Goal: Task Accomplishment & Management: Use online tool/utility

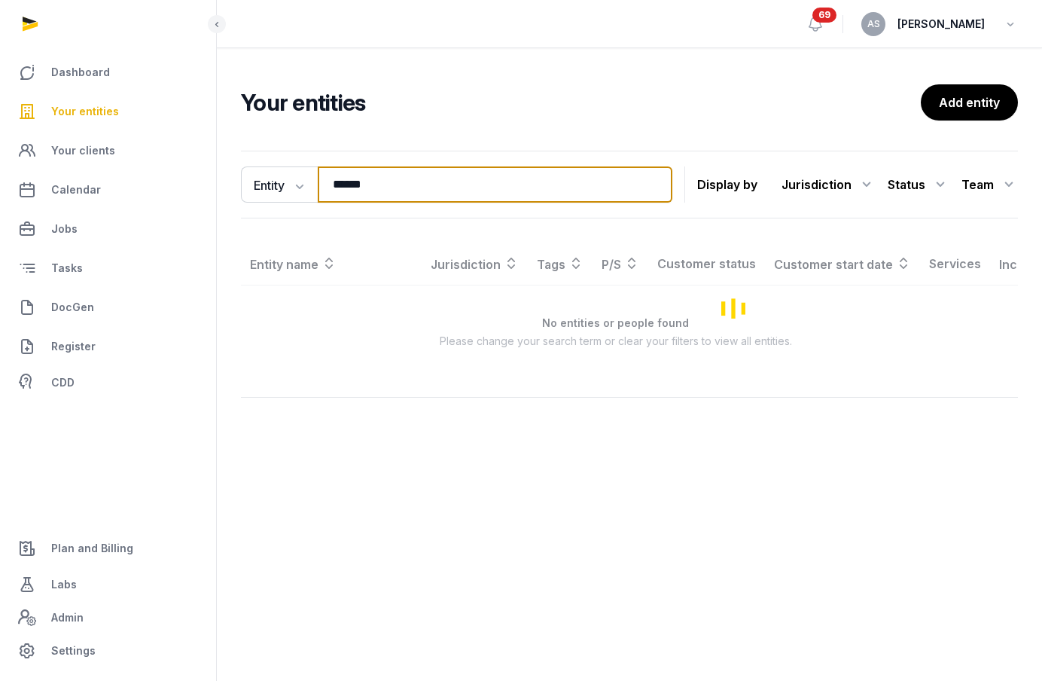
drag, startPoint x: 412, startPoint y: 190, endPoint x: 246, endPoint y: 145, distance: 171.5
click at [279, 166] on div "Entity Entity People Tags Services ****** Search Display by Jurisdiction All ju…" at bounding box center [629, 185] width 777 height 68
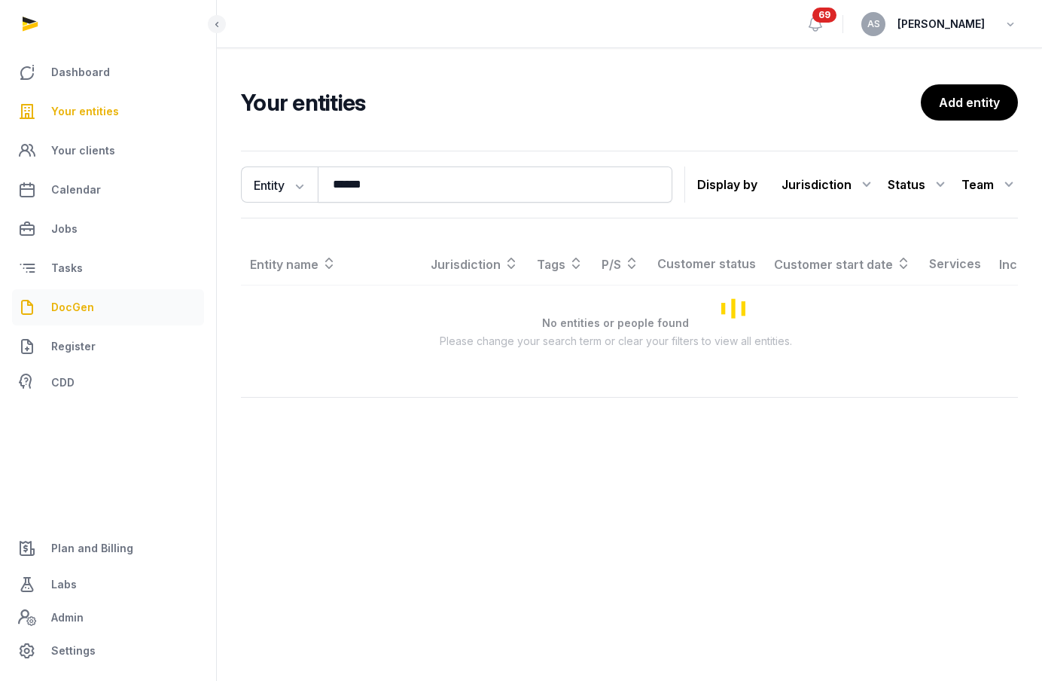
click at [87, 300] on span "DocGen" at bounding box center [72, 307] width 43 height 18
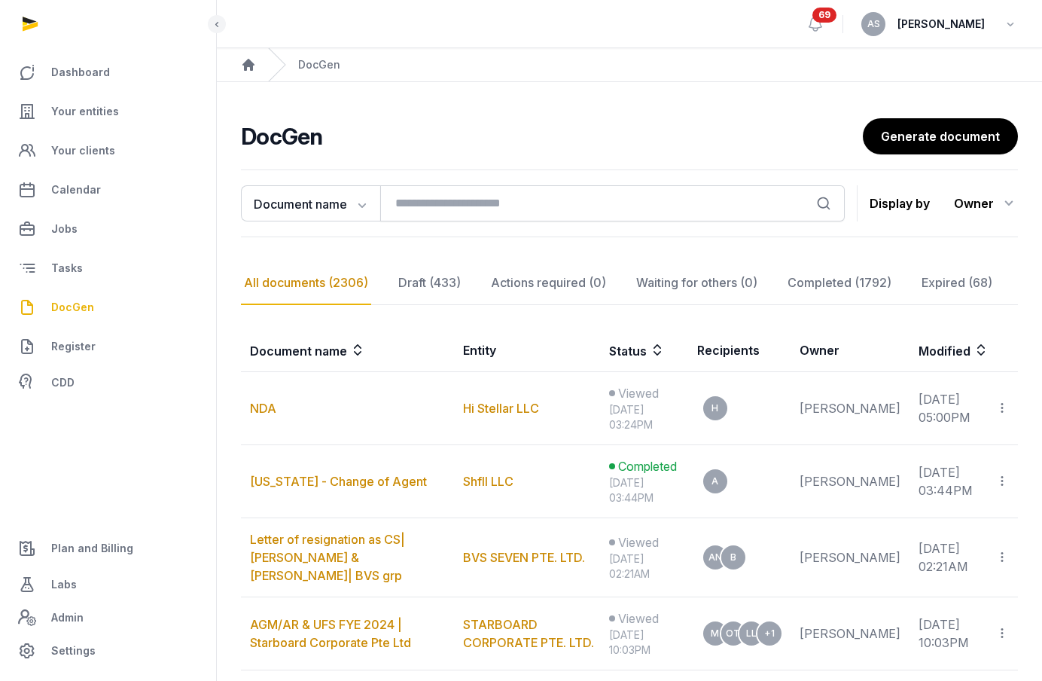
click at [980, 208] on div "Owner" at bounding box center [986, 203] width 64 height 24
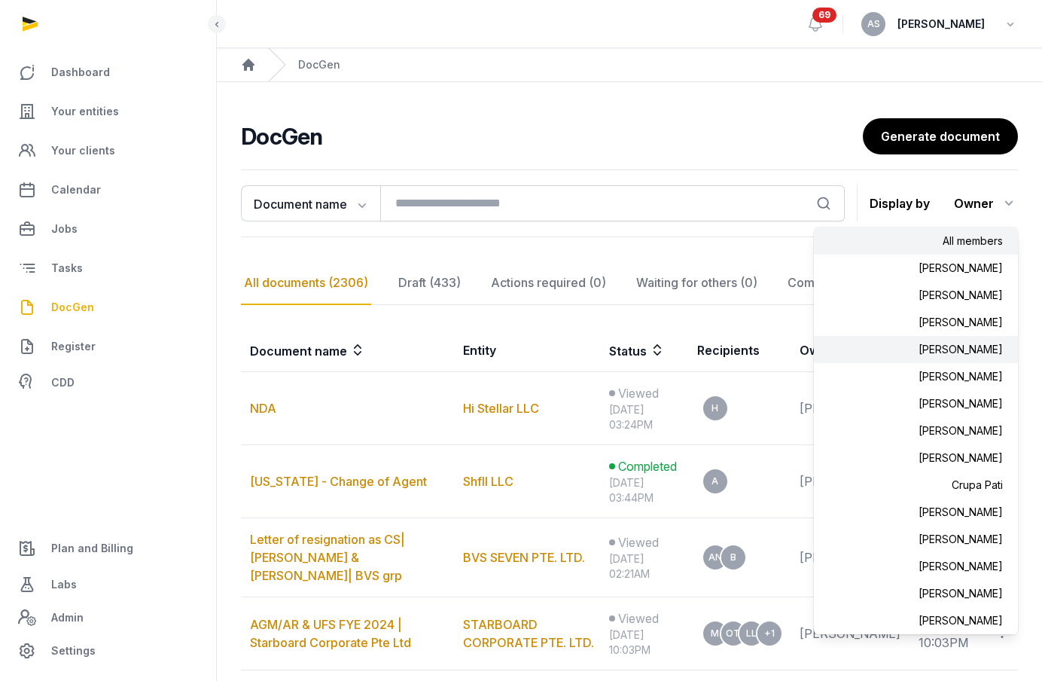
click at [958, 390] on div "[PERSON_NAME]" at bounding box center [916, 403] width 204 height 27
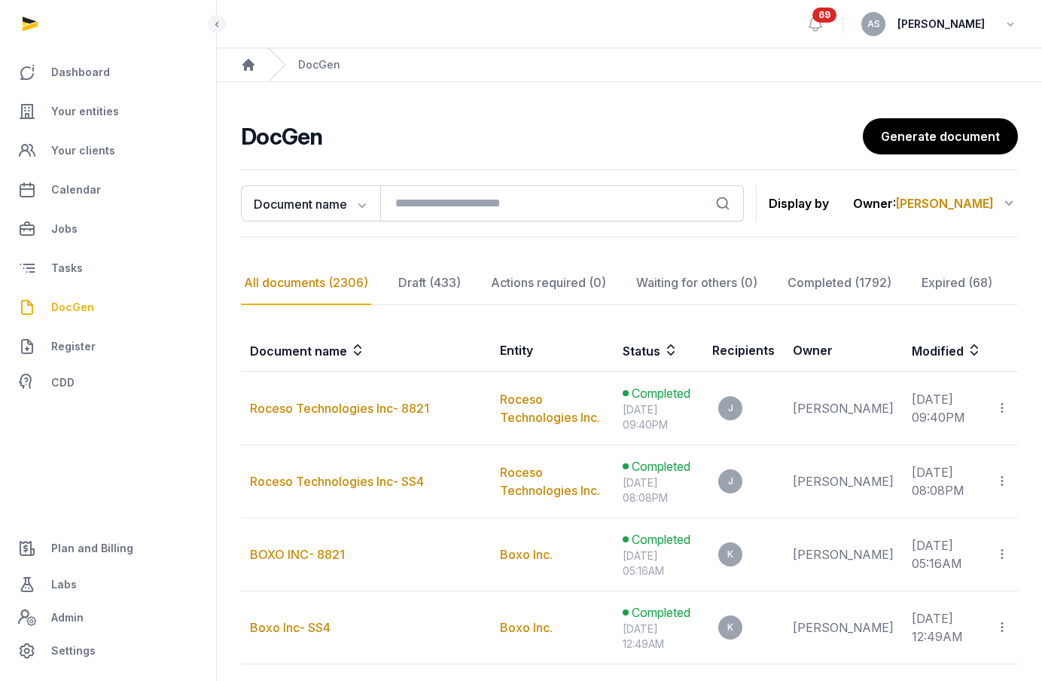
click at [965, 200] on span "[PERSON_NAME]" at bounding box center [945, 203] width 98 height 15
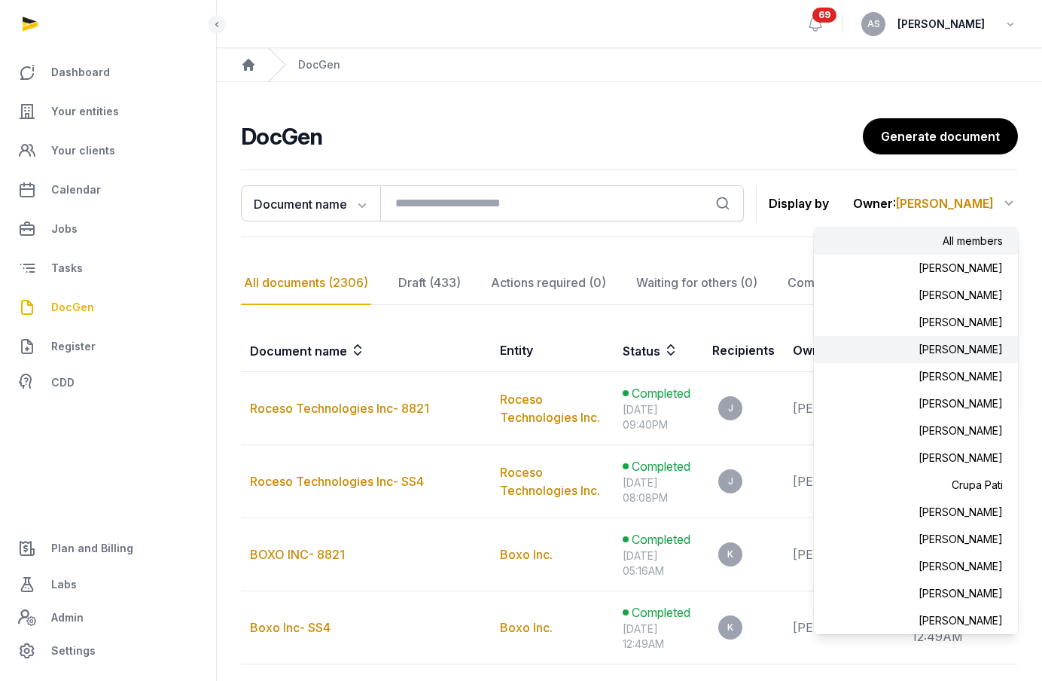
click at [950, 254] on div "All members" at bounding box center [916, 267] width 204 height 27
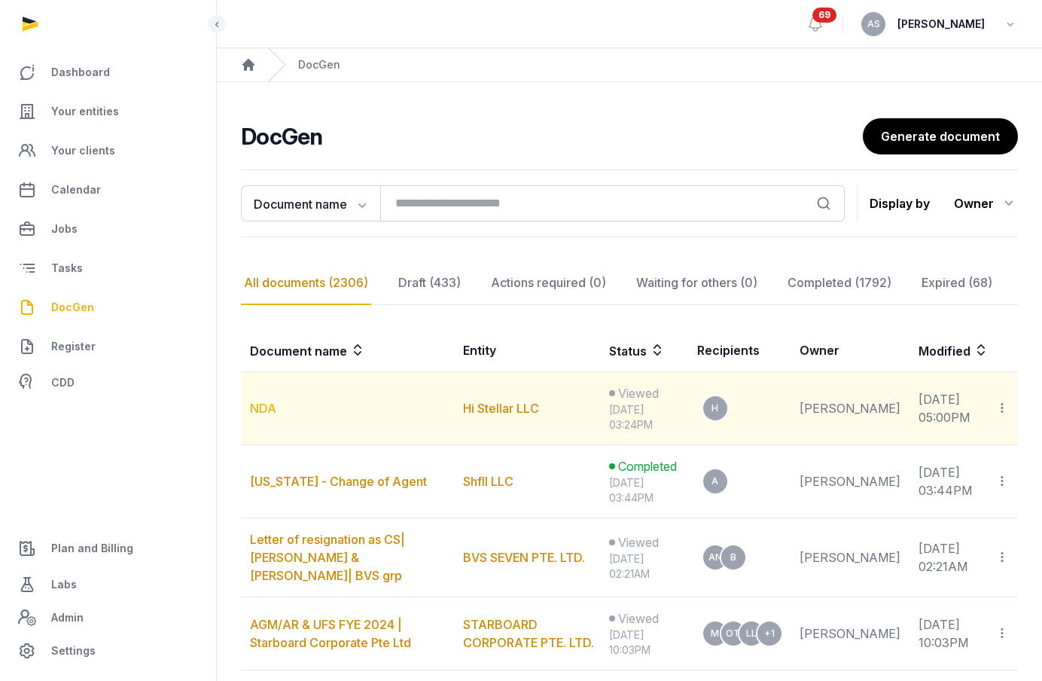
click at [266, 408] on link "NDA" at bounding box center [263, 408] width 26 height 15
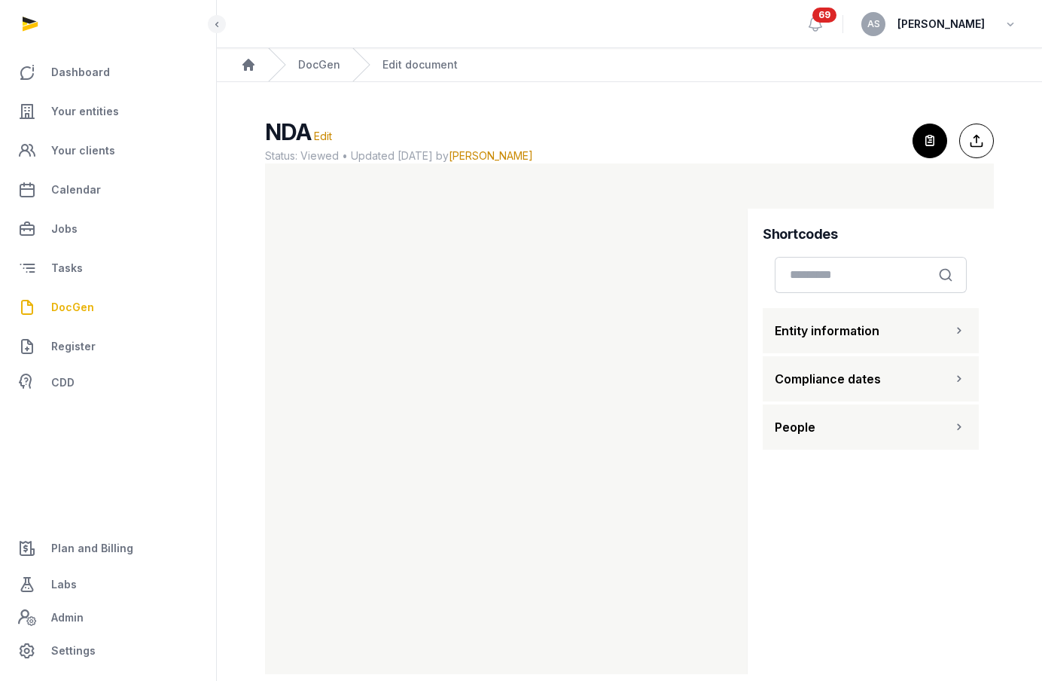
click at [687, 129] on h2 "NDA Edit" at bounding box center [582, 131] width 635 height 27
click at [95, 112] on span "Your entities" at bounding box center [85, 111] width 68 height 18
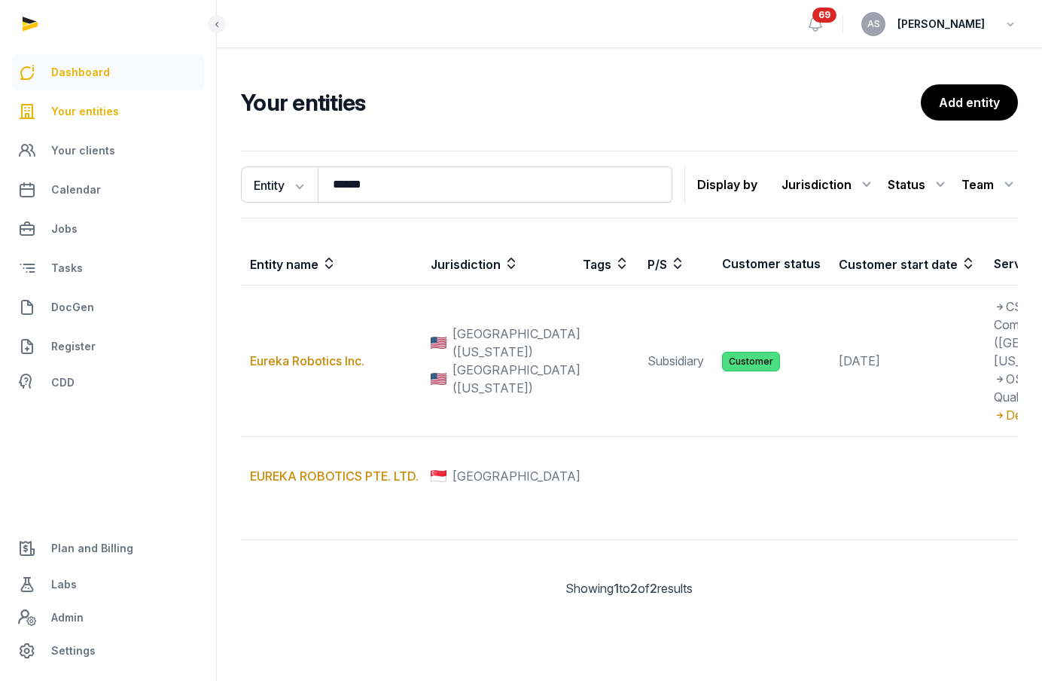
click at [95, 74] on span "Dashboard" at bounding box center [80, 72] width 59 height 18
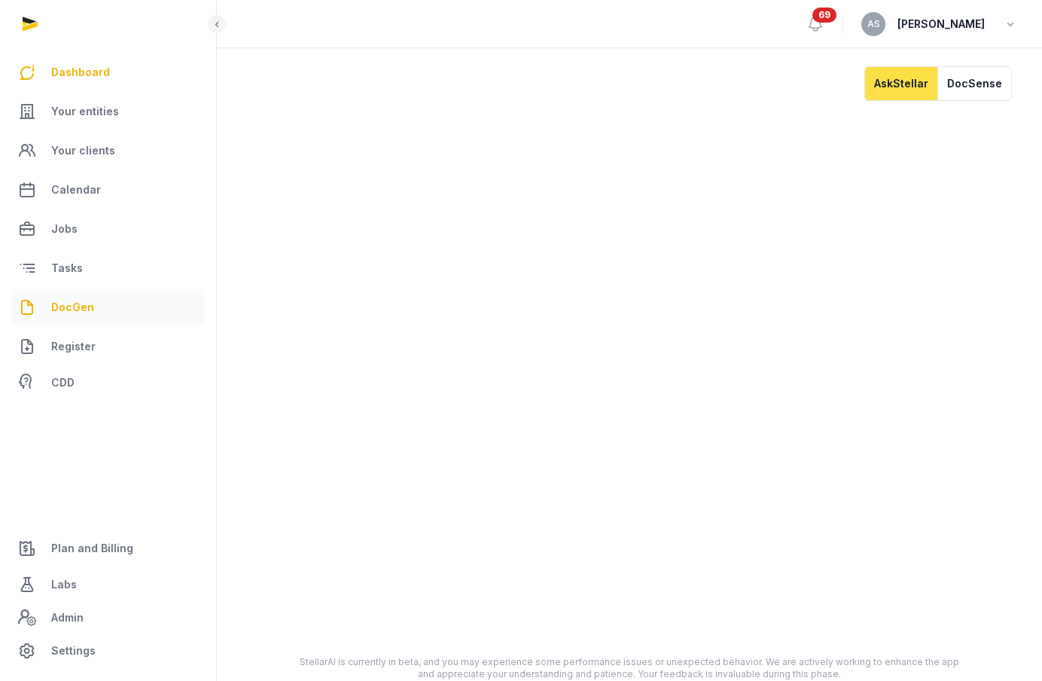
click at [69, 306] on span "DocGen" at bounding box center [72, 307] width 43 height 18
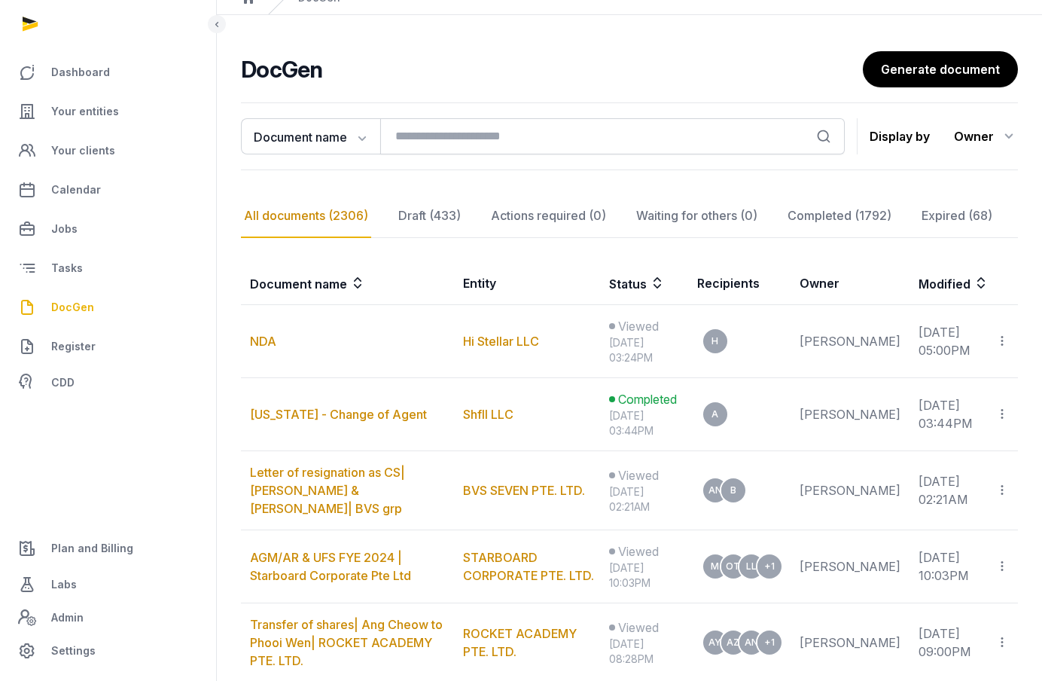
scroll to position [64, 0]
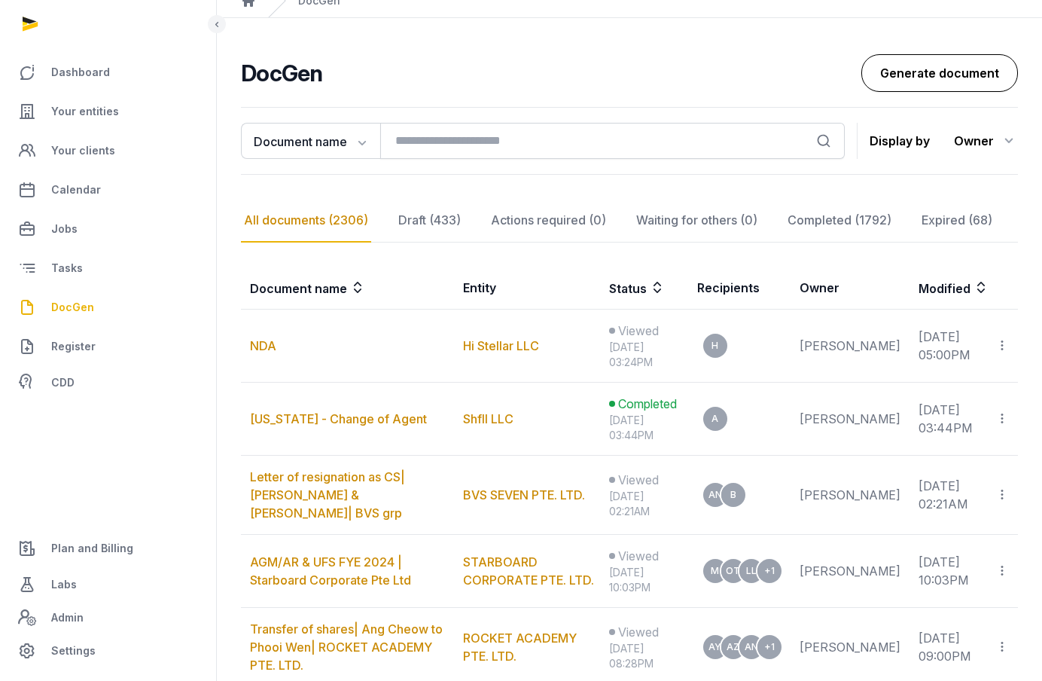
click at [937, 65] on link "Generate document" at bounding box center [939, 73] width 157 height 38
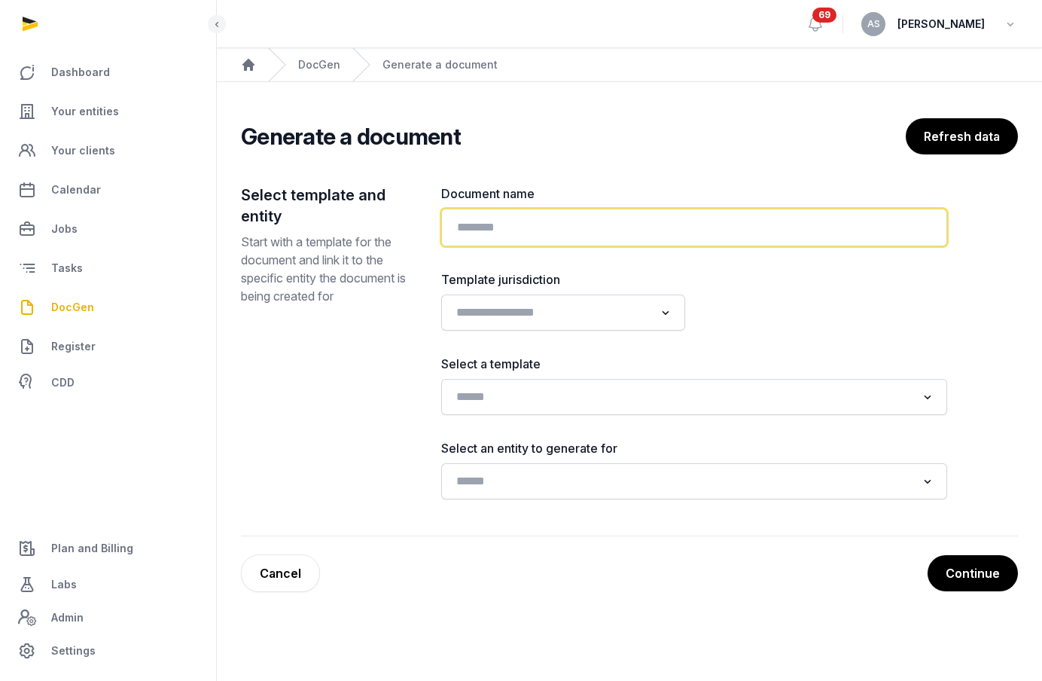
click at [679, 224] on input "text" at bounding box center [694, 228] width 506 height 38
type input "**********"
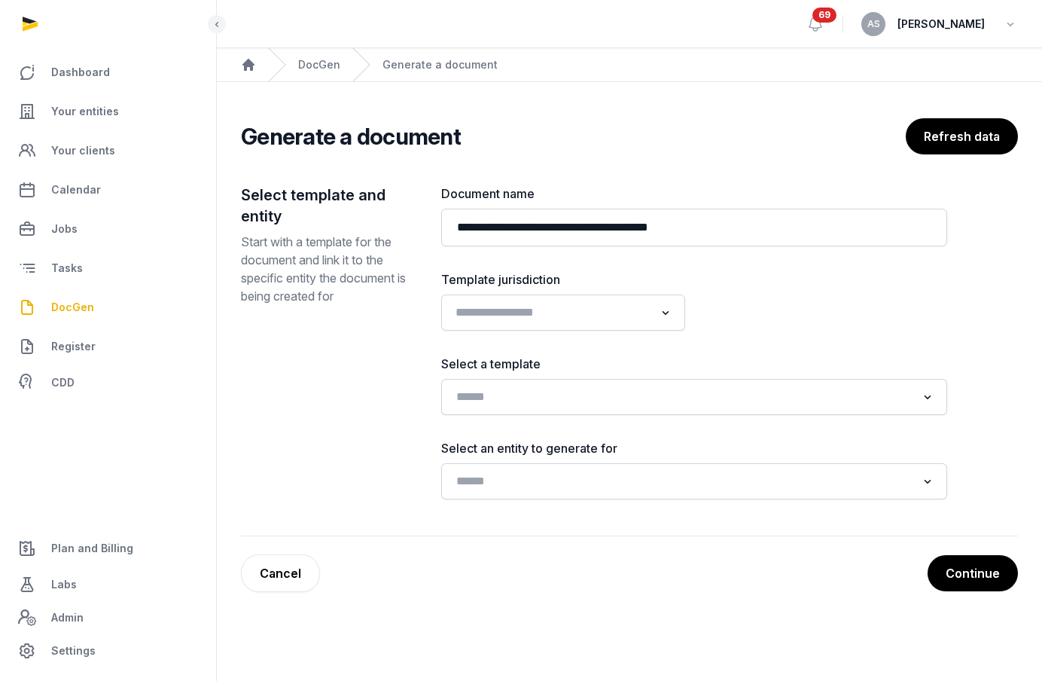
click at [635, 318] on input "Search for option" at bounding box center [552, 312] width 204 height 21
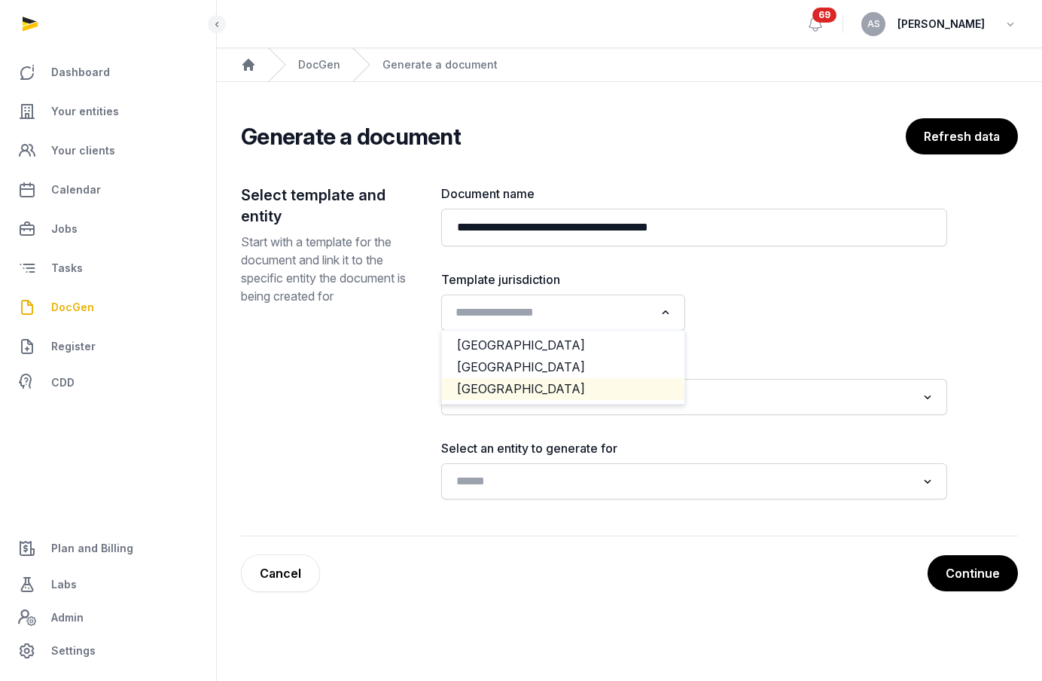
click at [626, 391] on li "USA" at bounding box center [563, 389] width 242 height 22
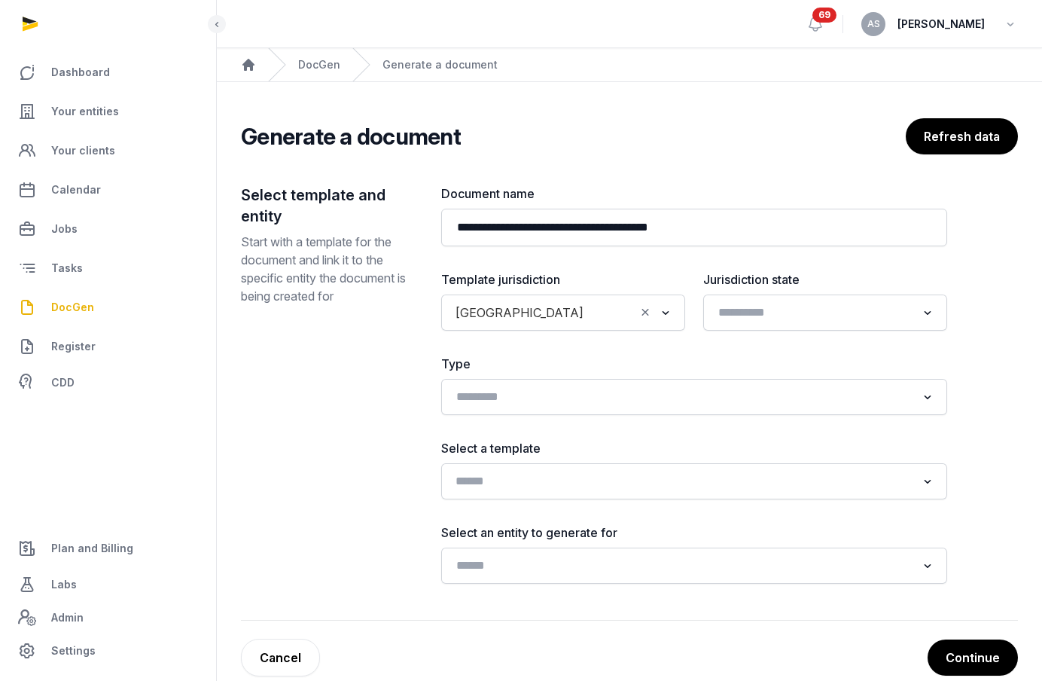
click at [626, 476] on input "Search for option" at bounding box center [683, 481] width 466 height 21
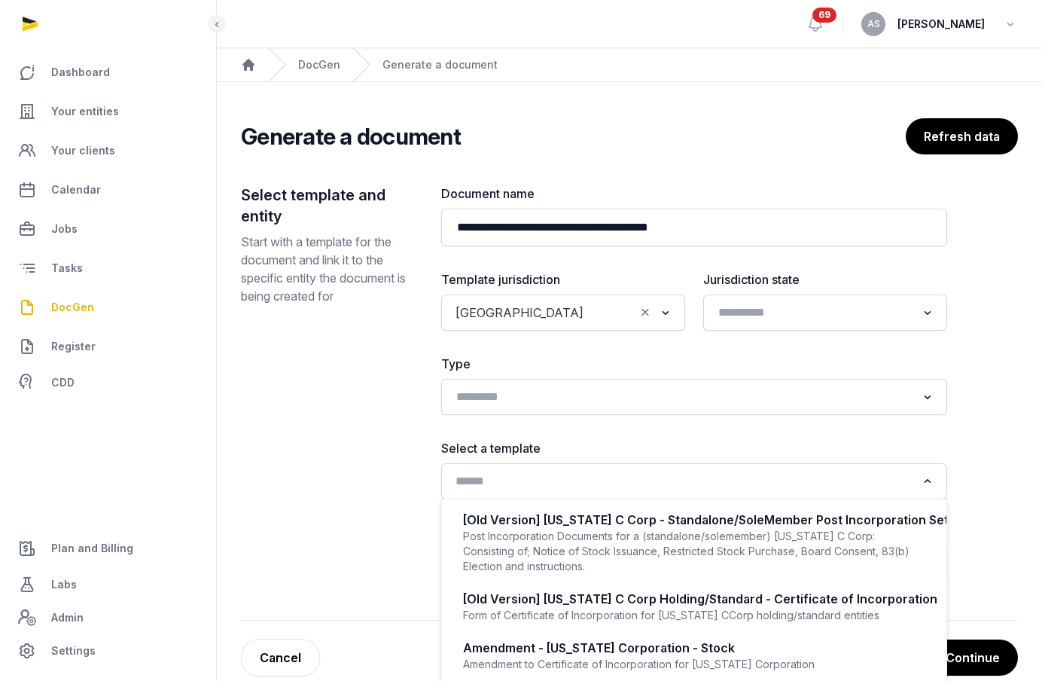
click at [648, 312] on icon "Clear Selected" at bounding box center [645, 312] width 14 height 16
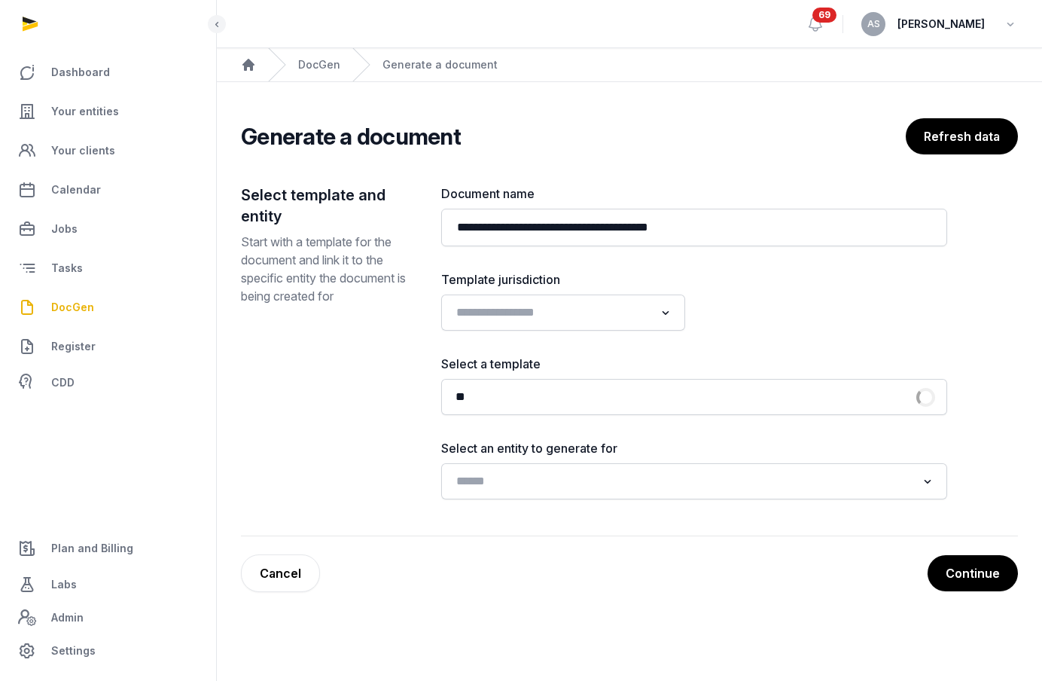
type input "*"
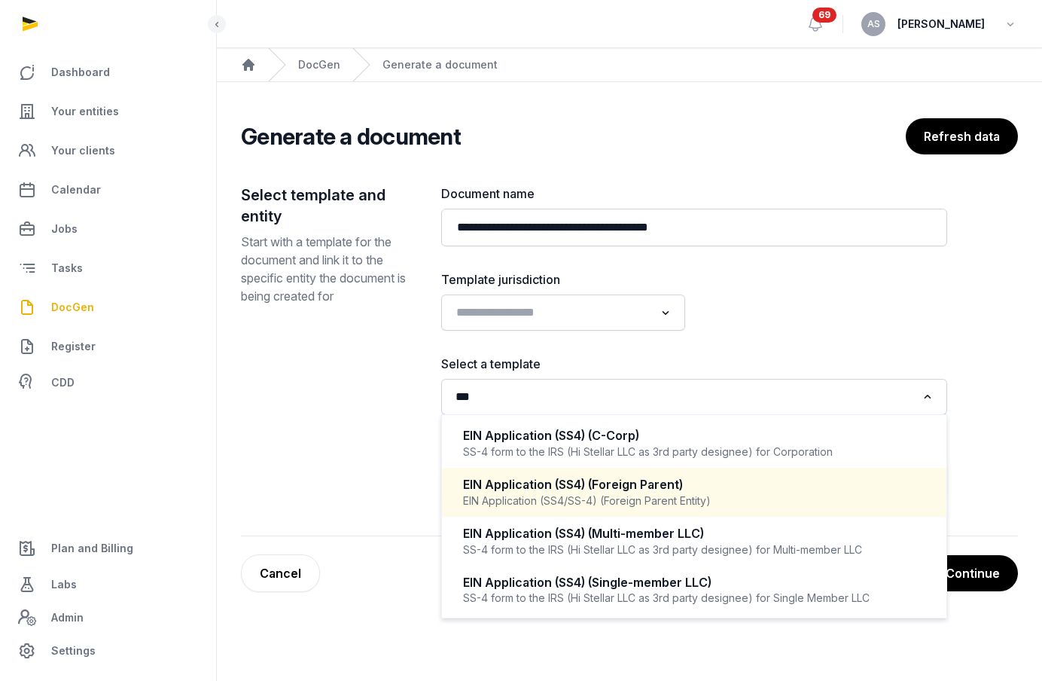
click at [557, 493] on div "EIN Application (SS4/SS-4) (Foreign Parent Entity)" at bounding box center [694, 500] width 462 height 15
type input "***"
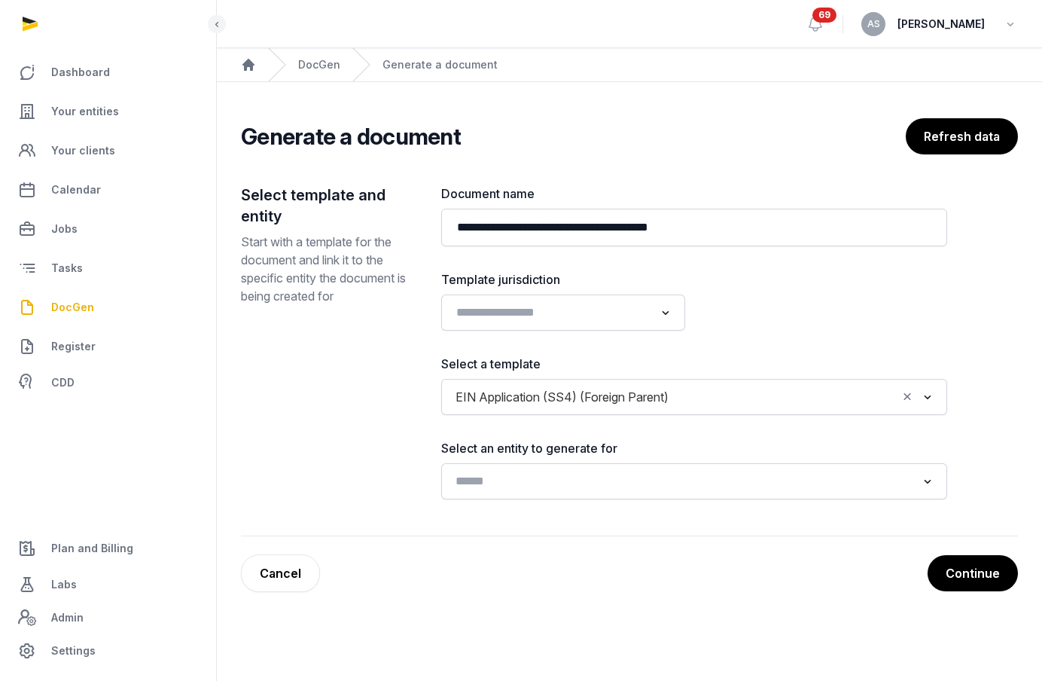
click at [558, 489] on input "Search for option" at bounding box center [683, 481] width 466 height 21
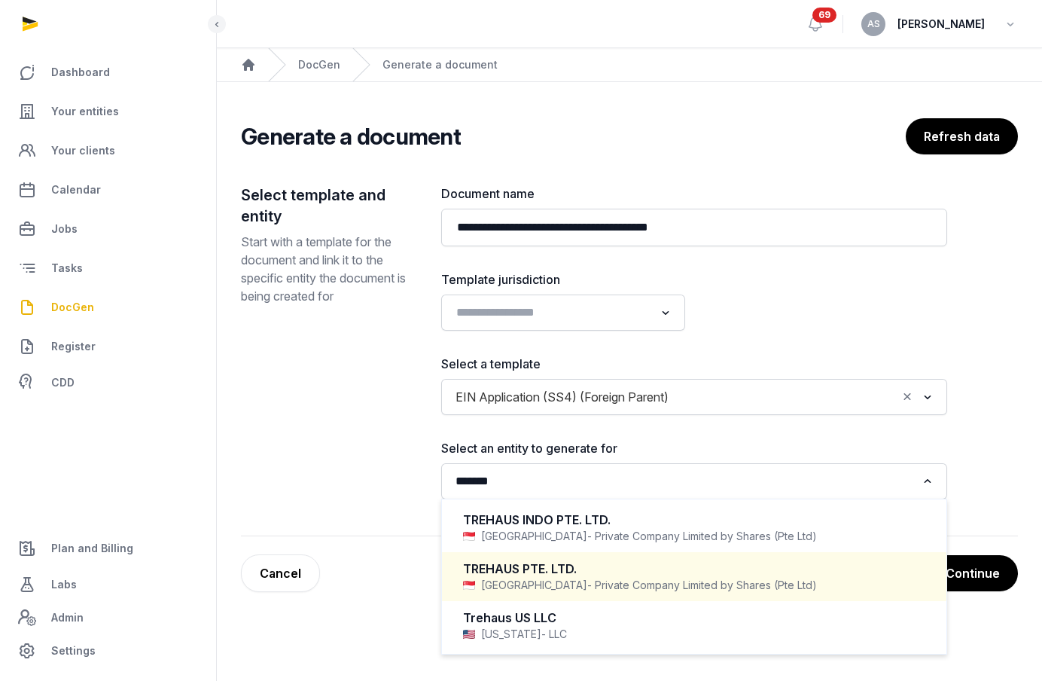
click at [587, 584] on span "- Private Company Limited by Shares (Pte Ltd)" at bounding box center [702, 584] width 230 height 15
type input "*******"
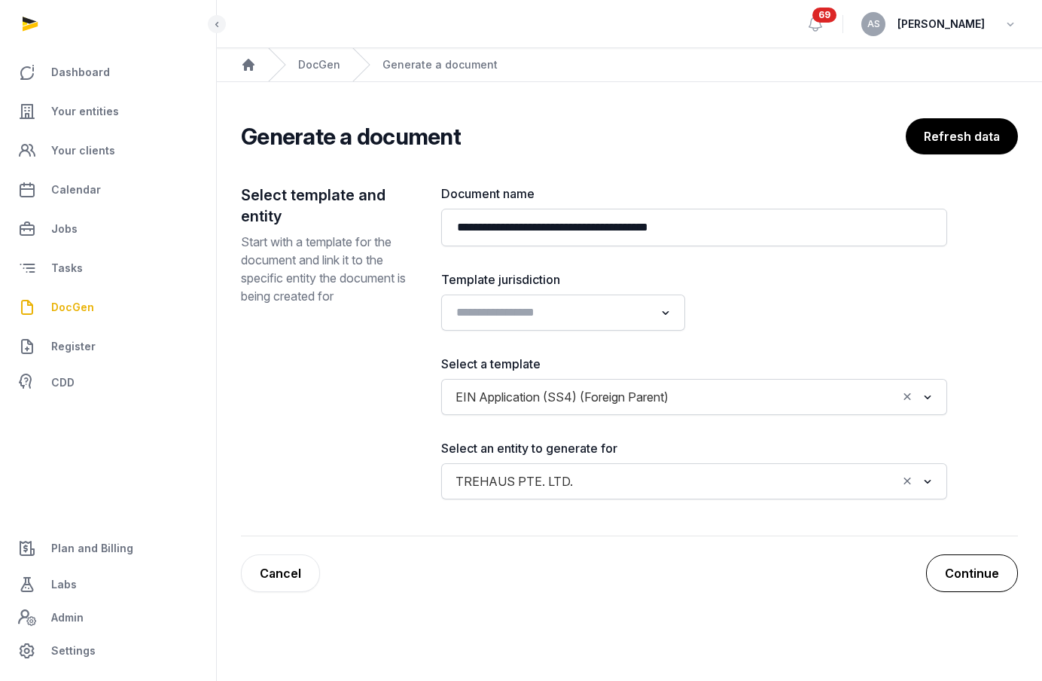
click at [1000, 573] on button "Continue" at bounding box center [972, 573] width 92 height 38
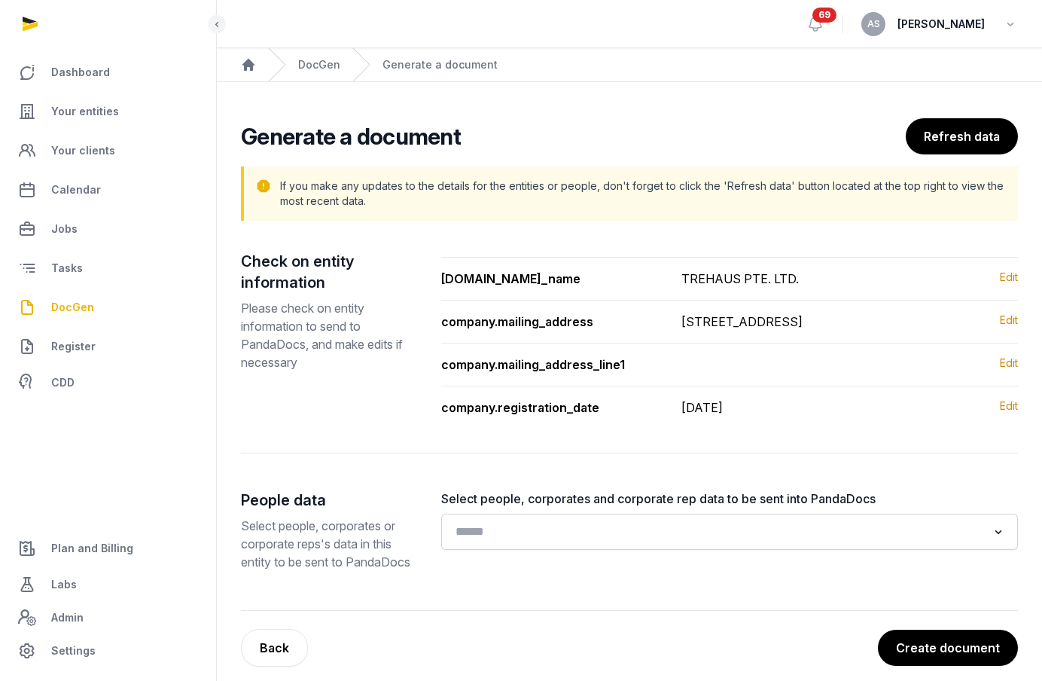
click at [821, 542] on input "Search for option" at bounding box center [718, 531] width 537 height 21
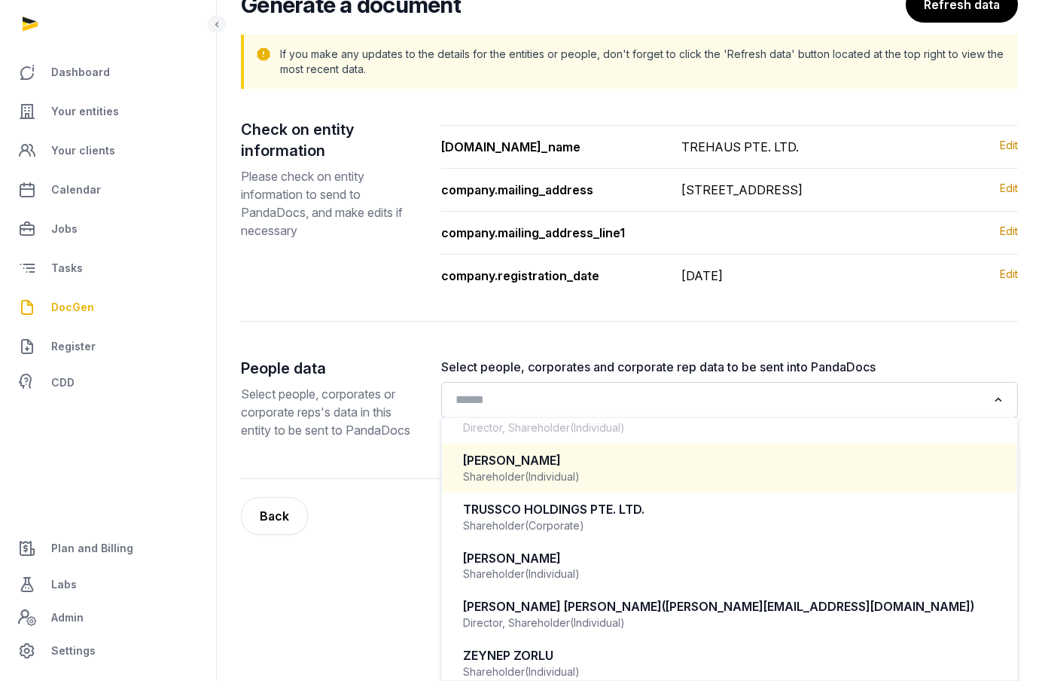
scroll to position [966, 0]
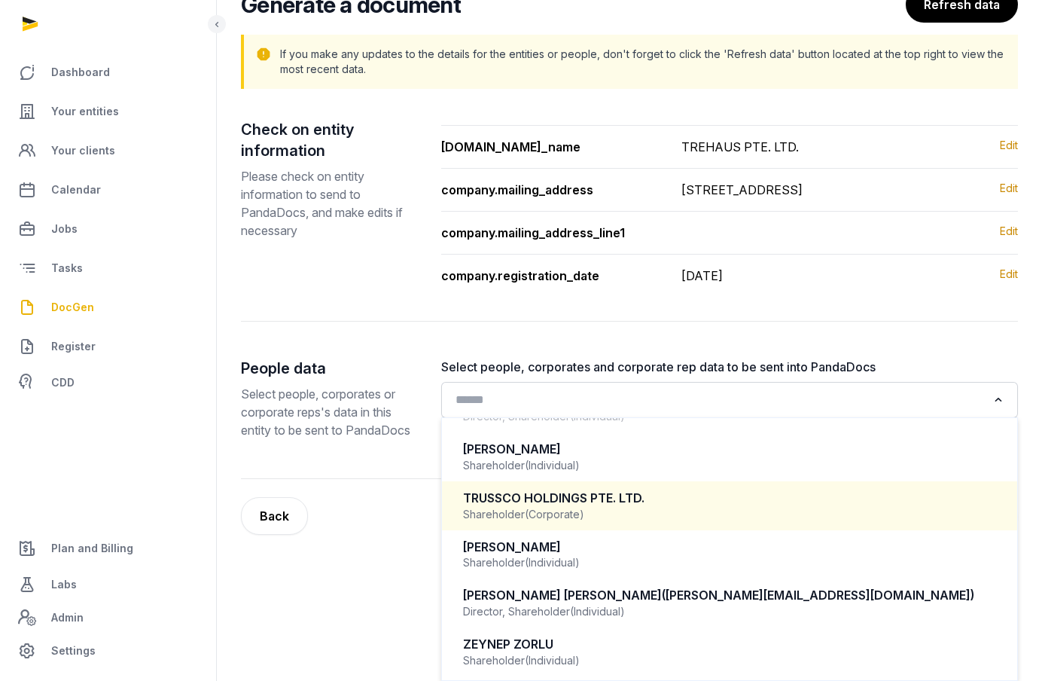
click at [741, 501] on div "TRUSSCO HOLDINGS PTE. LTD." at bounding box center [729, 497] width 533 height 17
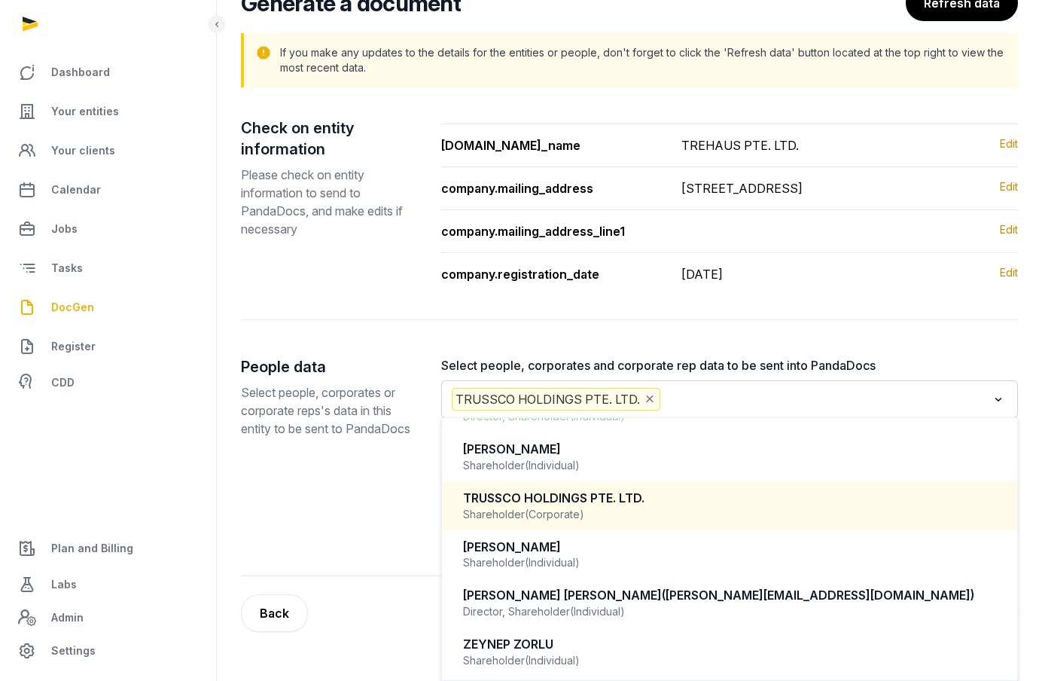
scroll to position [133, 0]
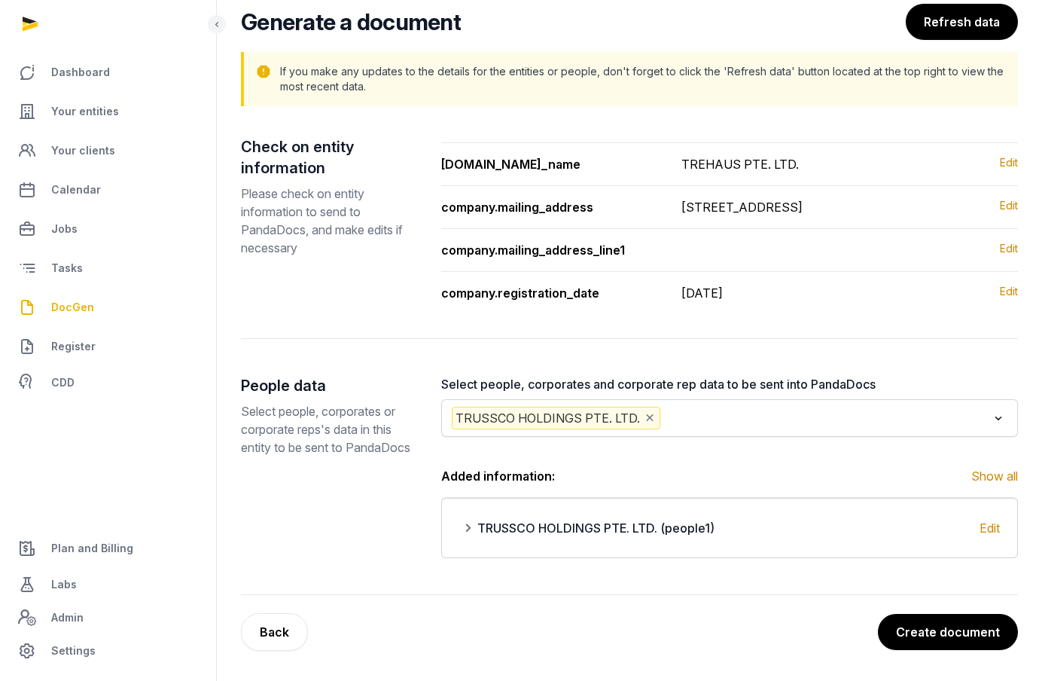
click at [653, 422] on span "TRUSSCO HOLDINGS PTE. LTD." at bounding box center [556, 418] width 209 height 23
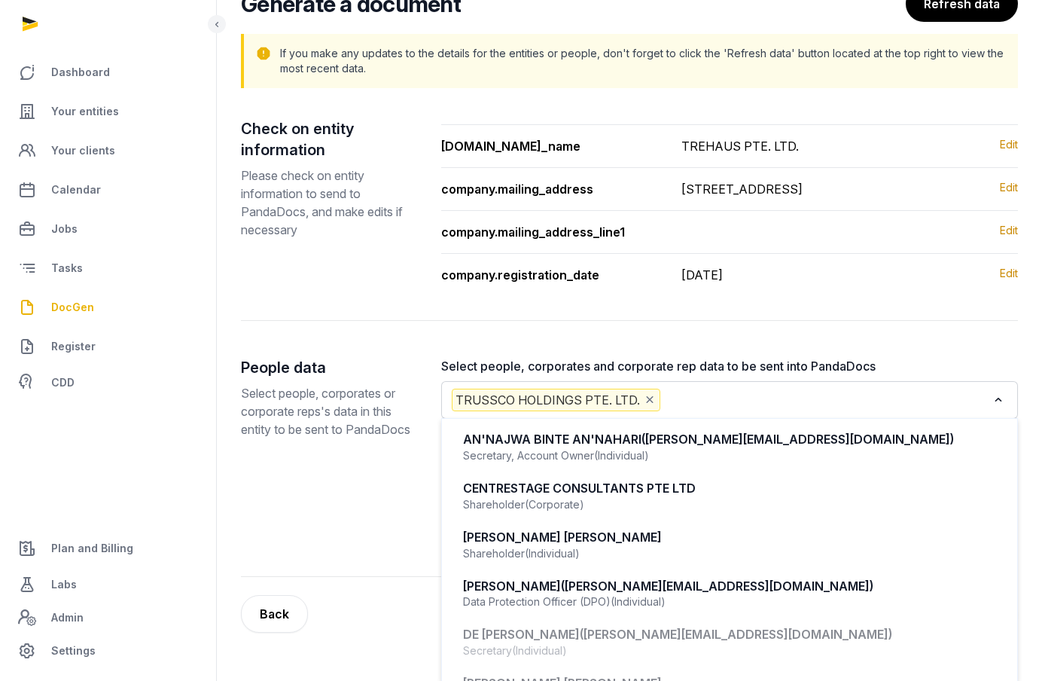
scroll to position [814, 0]
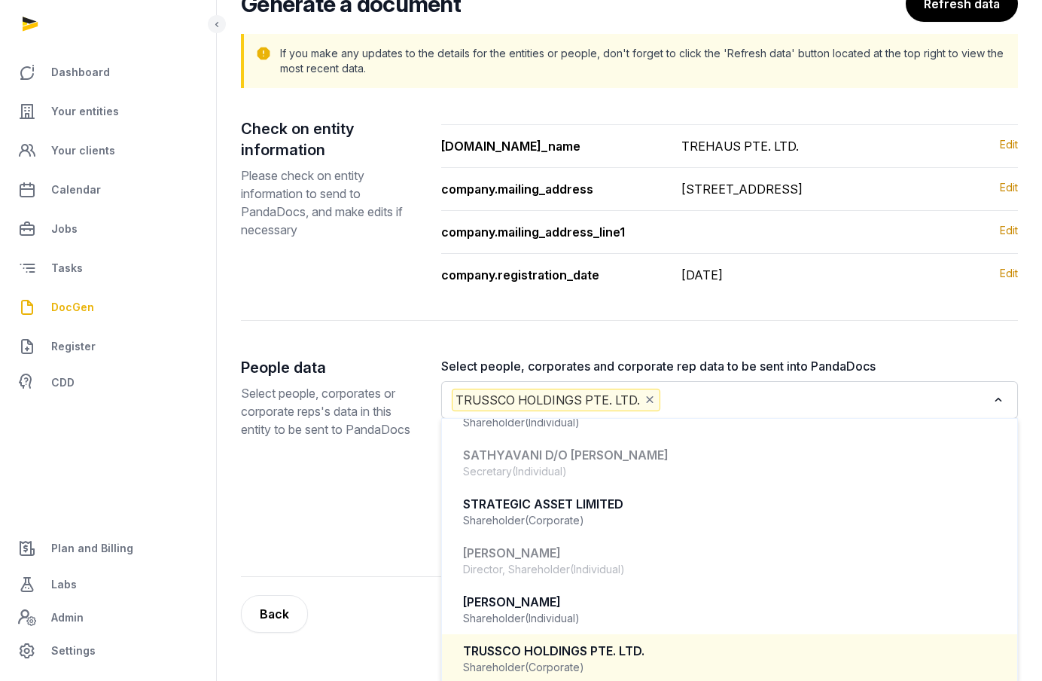
click at [648, 407] on icon "Deselect TRUSSCO HOLDINGS PTE. LTD." at bounding box center [650, 400] width 14 height 16
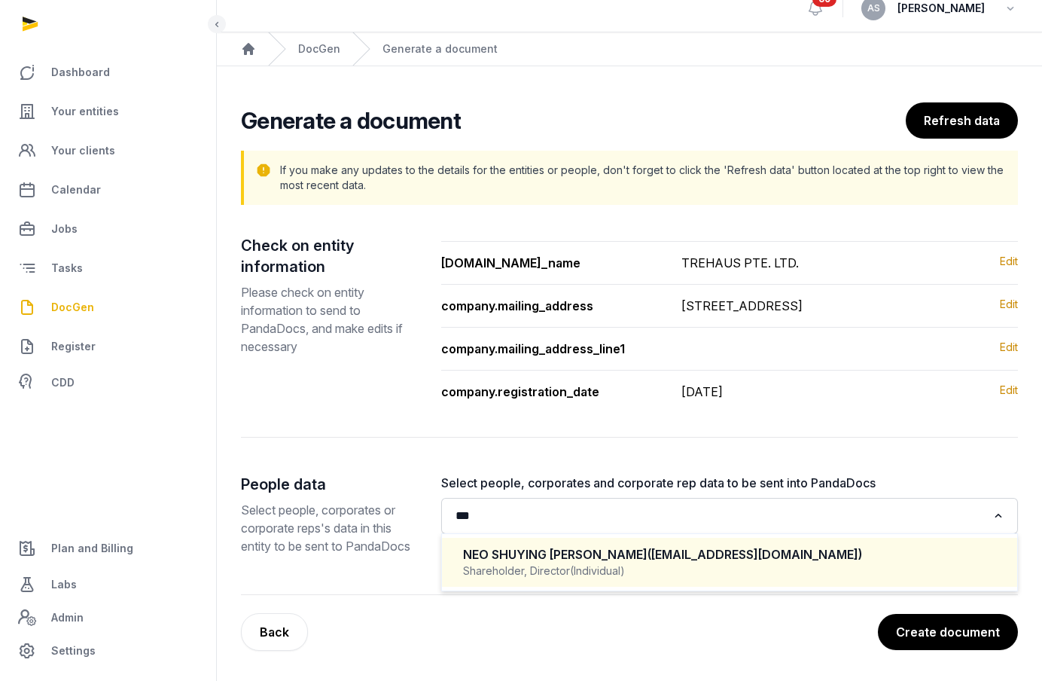
scroll to position [34, 0]
click at [647, 554] on span "(dr.elaineo@gmail.com)" at bounding box center [754, 554] width 215 height 15
type input "****"
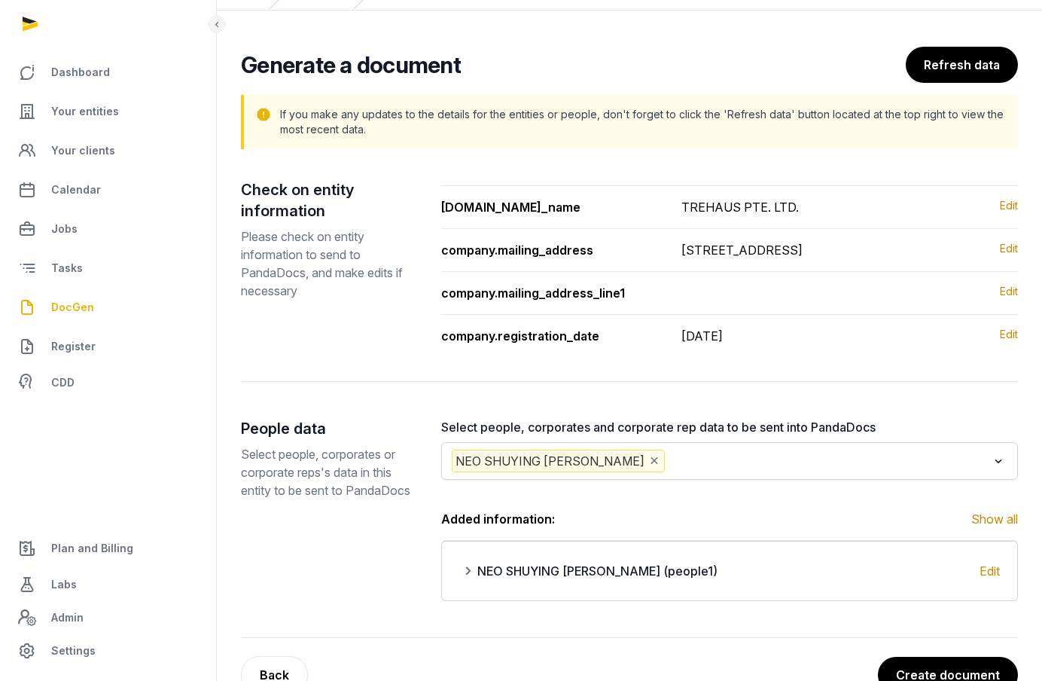
scroll to position [133, 0]
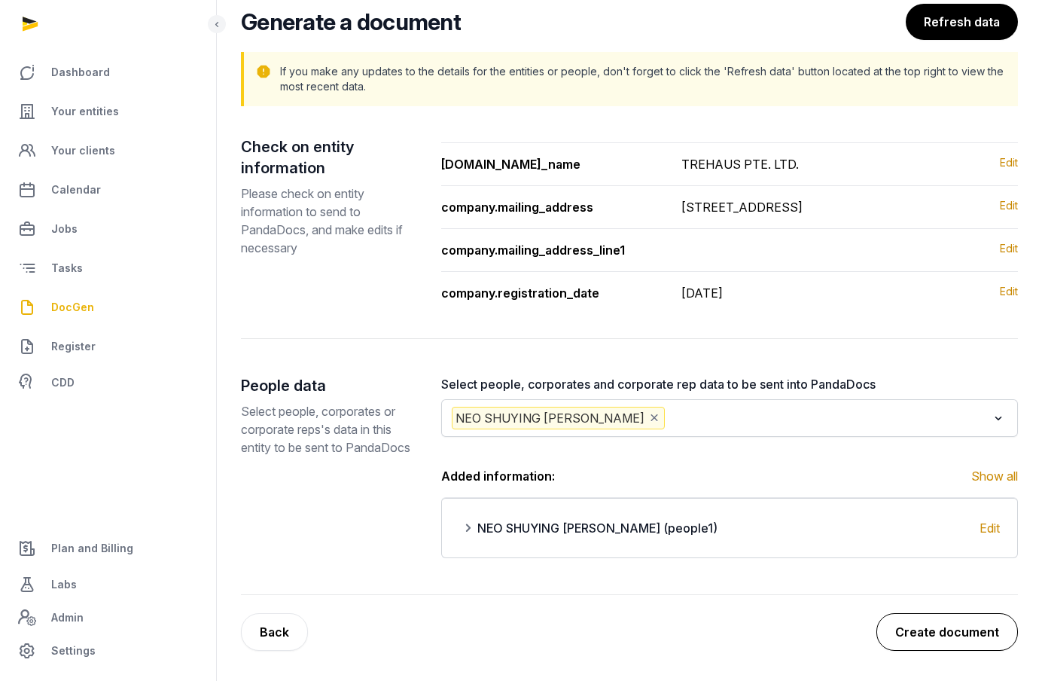
click at [946, 620] on button "Create document" at bounding box center [947, 632] width 142 height 38
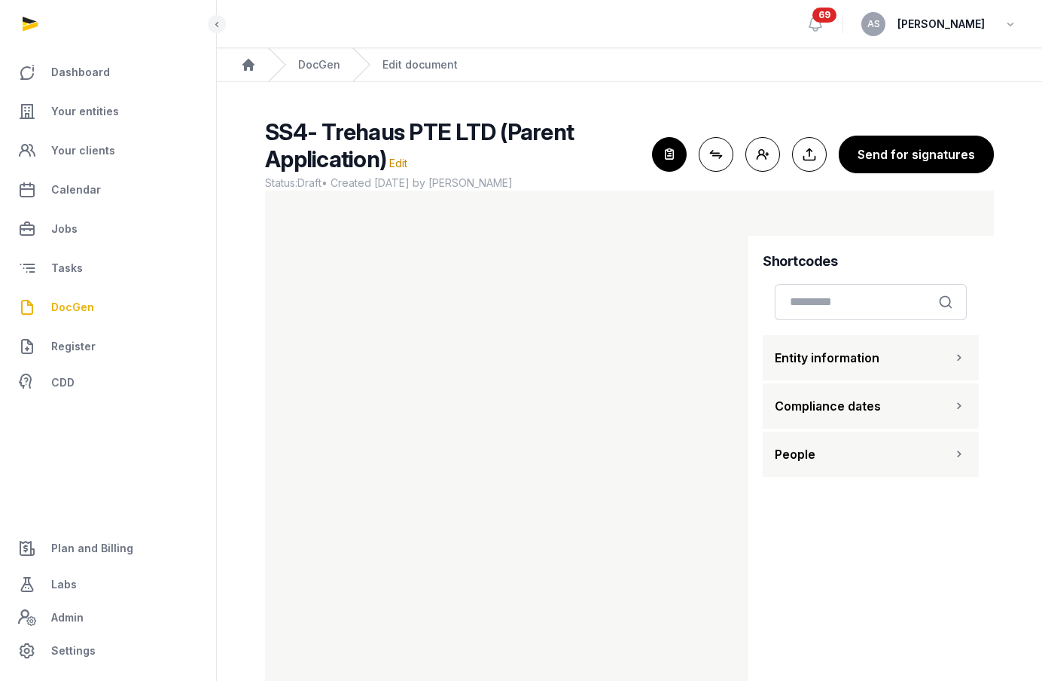
click at [672, 175] on div "SS4- Trehaus PTE LTD (Parent Application) Edit Status: Draft • Created 2025-08-…" at bounding box center [629, 154] width 729 height 72
click at [672, 154] on icon "button" at bounding box center [669, 154] width 33 height 33
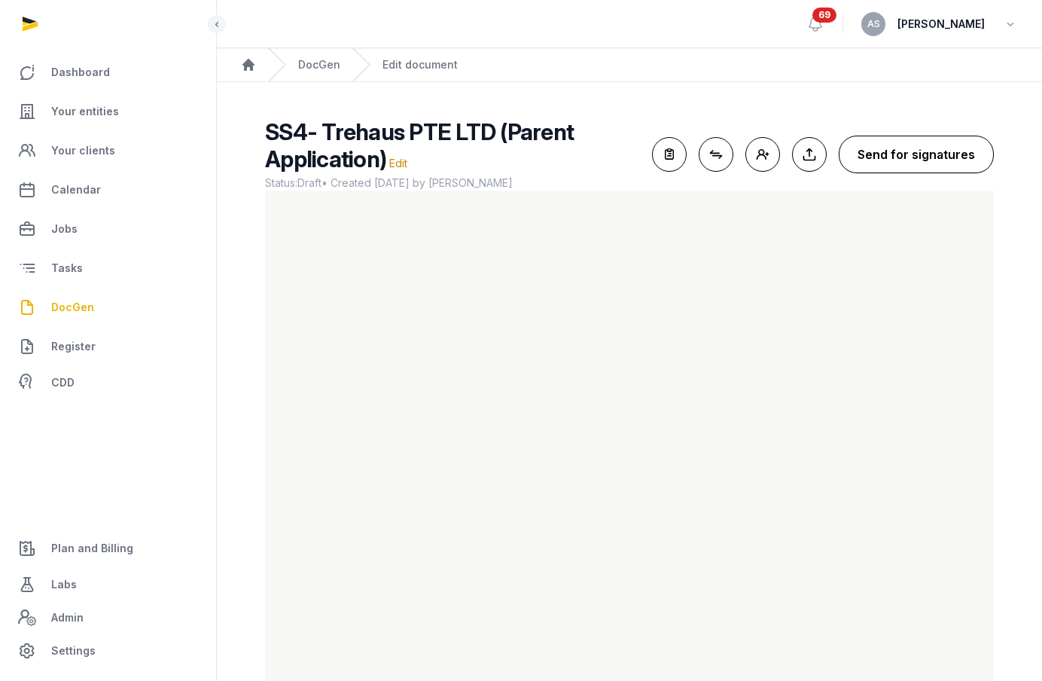
click at [898, 136] on button "Send for signatures" at bounding box center [916, 155] width 155 height 38
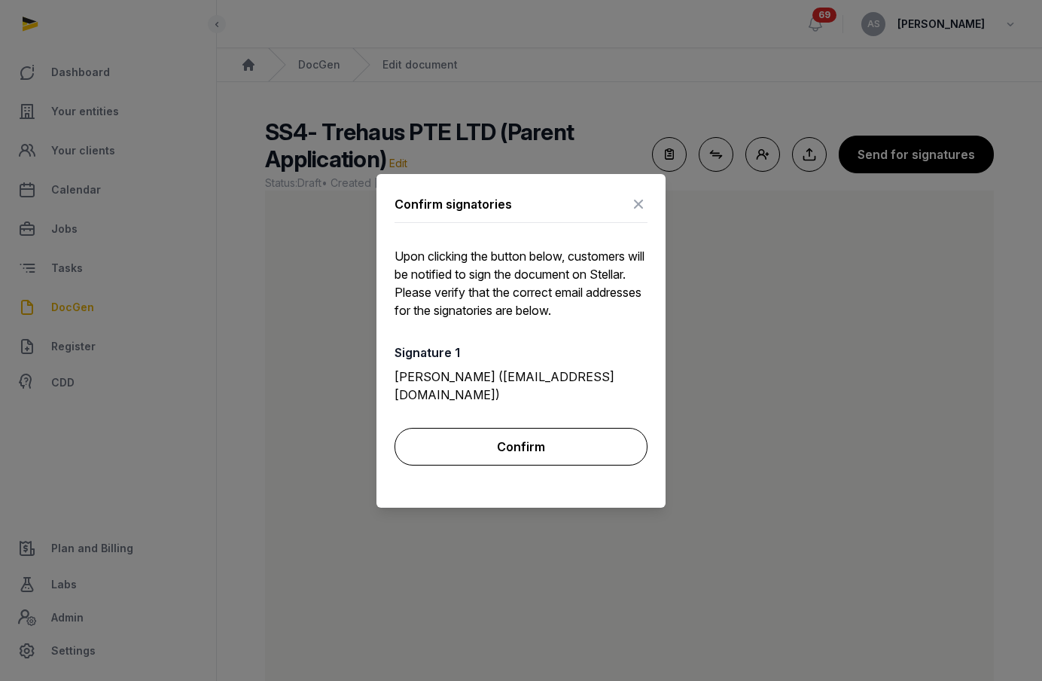
click at [508, 429] on button "Confirm" at bounding box center [521, 447] width 253 height 38
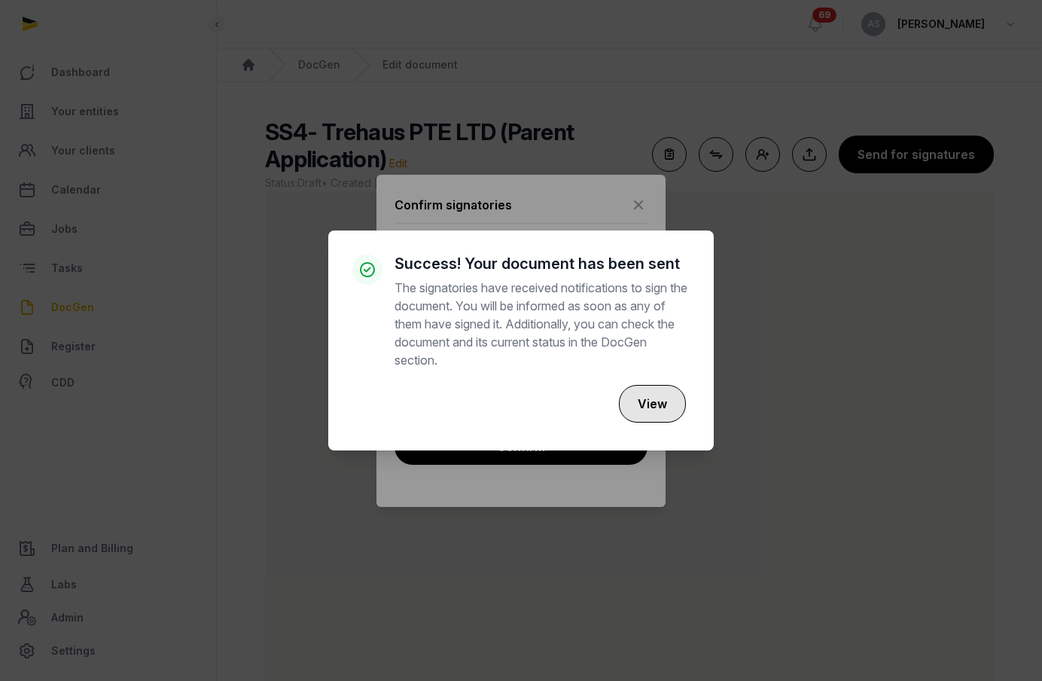
click at [650, 395] on button "View" at bounding box center [652, 404] width 67 height 38
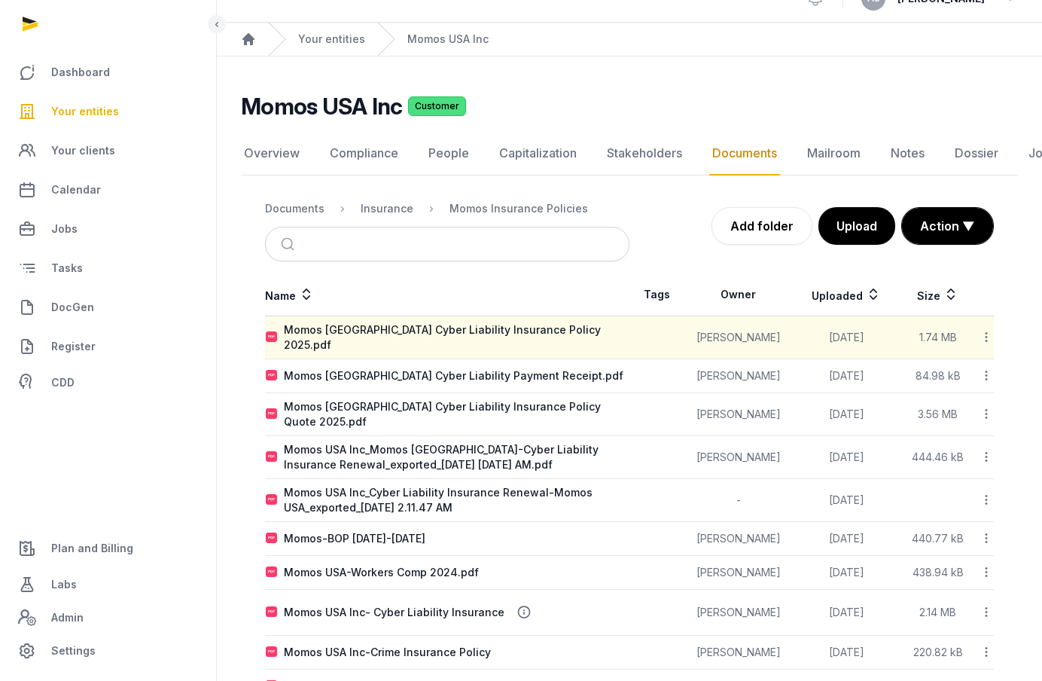
click at [107, 103] on span "Your entities" at bounding box center [85, 111] width 68 height 18
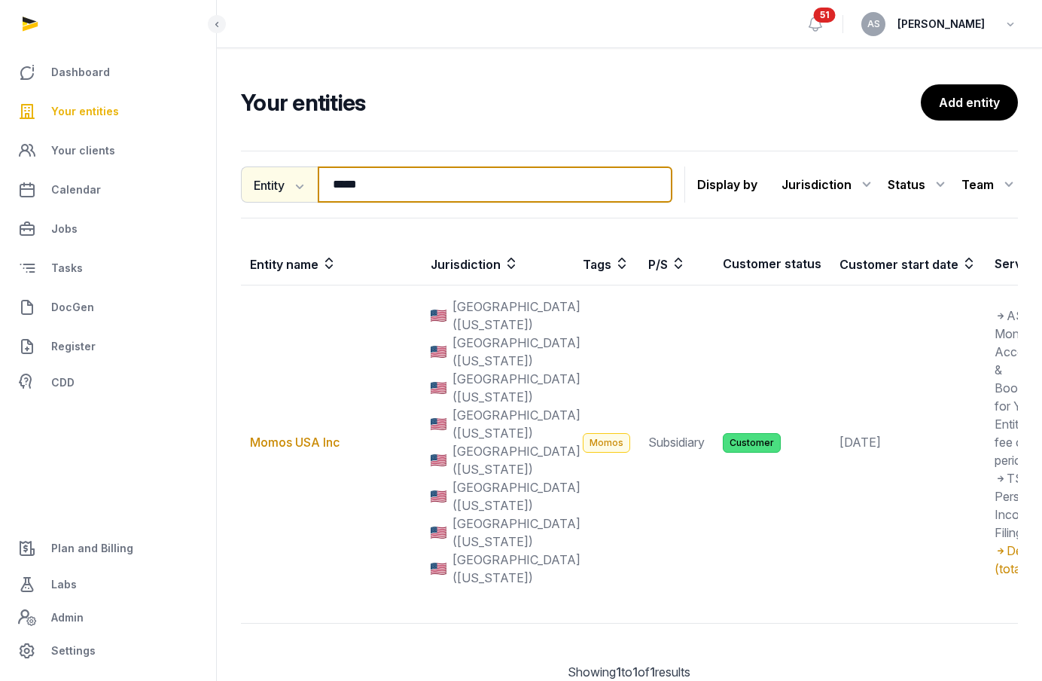
drag, startPoint x: 403, startPoint y: 179, endPoint x: 318, endPoint y: 182, distance: 85.1
click at [318, 181] on div "Entity Entity People Tags Services ***** Search" at bounding box center [456, 184] width 431 height 36
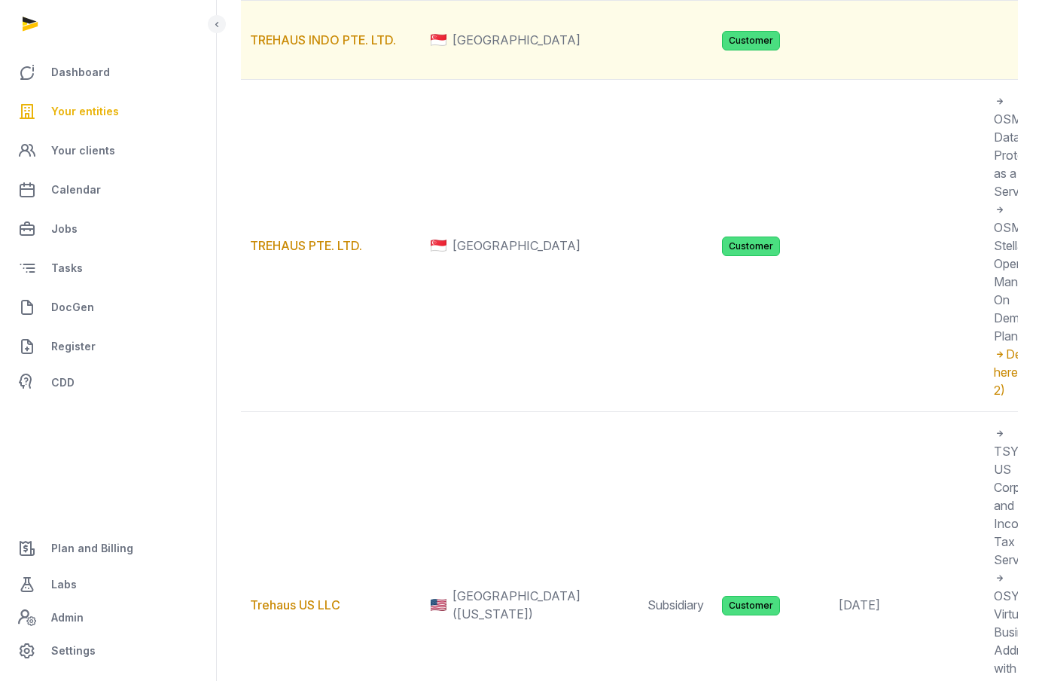
scroll to position [287, 0]
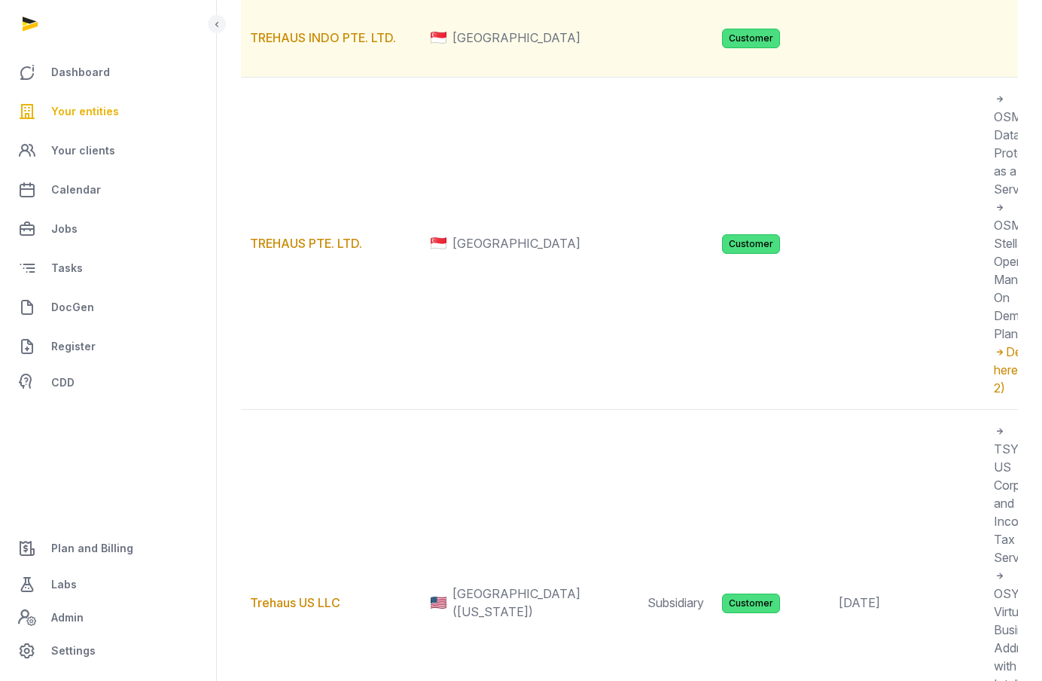
type input "*****"
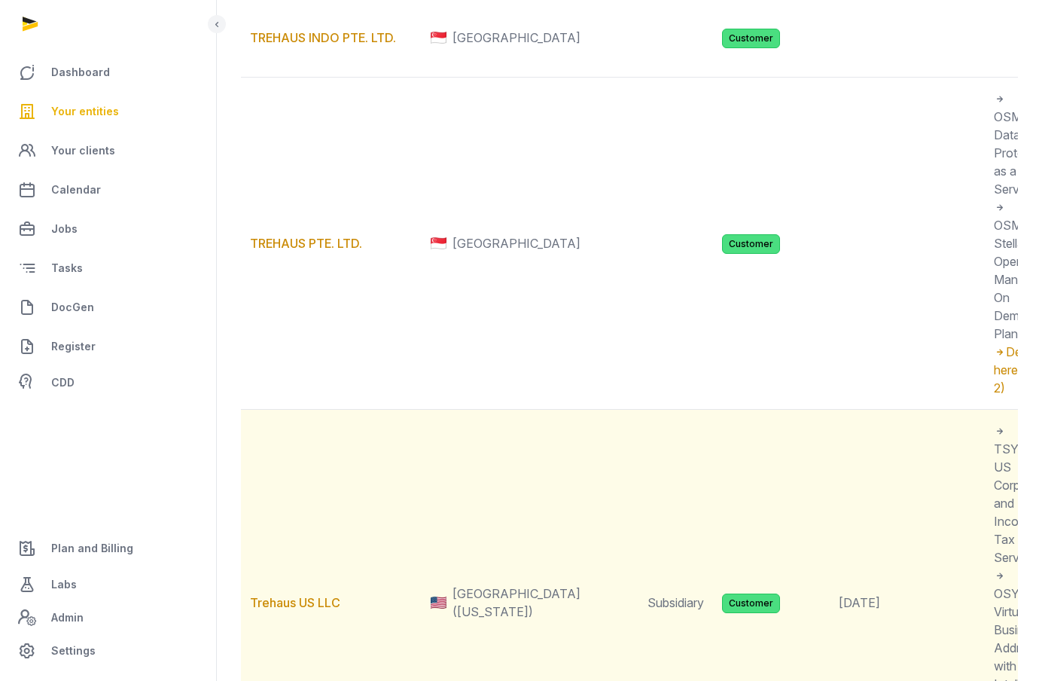
click at [294, 623] on td "Trehaus US LLC" at bounding box center [331, 603] width 181 height 386
click at [288, 627] on td "Trehaus US LLC" at bounding box center [331, 603] width 181 height 386
click at [286, 610] on link "Trehaus US LLC" at bounding box center [295, 602] width 90 height 15
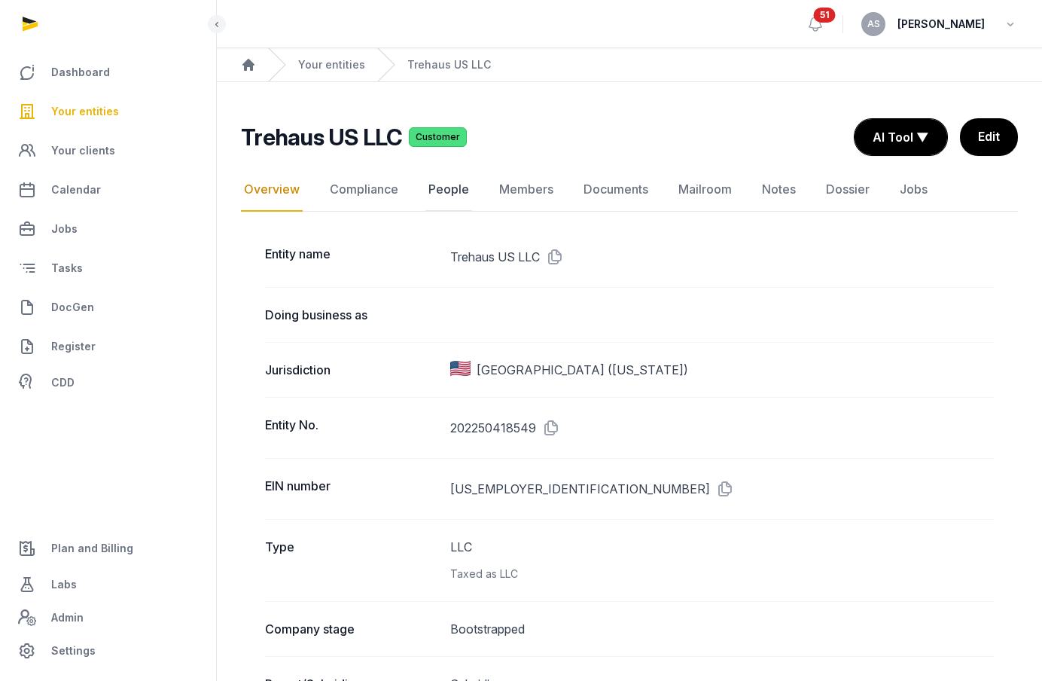
click at [446, 187] on link "People" at bounding box center [448, 190] width 47 height 44
click at [87, 111] on span "Your entities" at bounding box center [85, 111] width 68 height 18
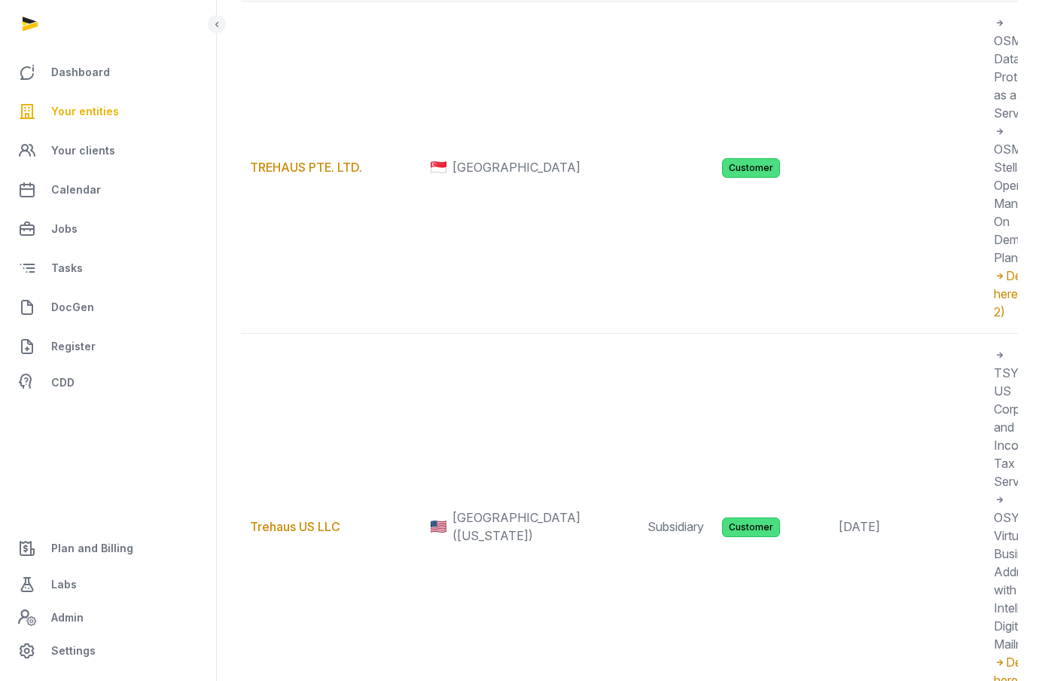
scroll to position [379, 0]
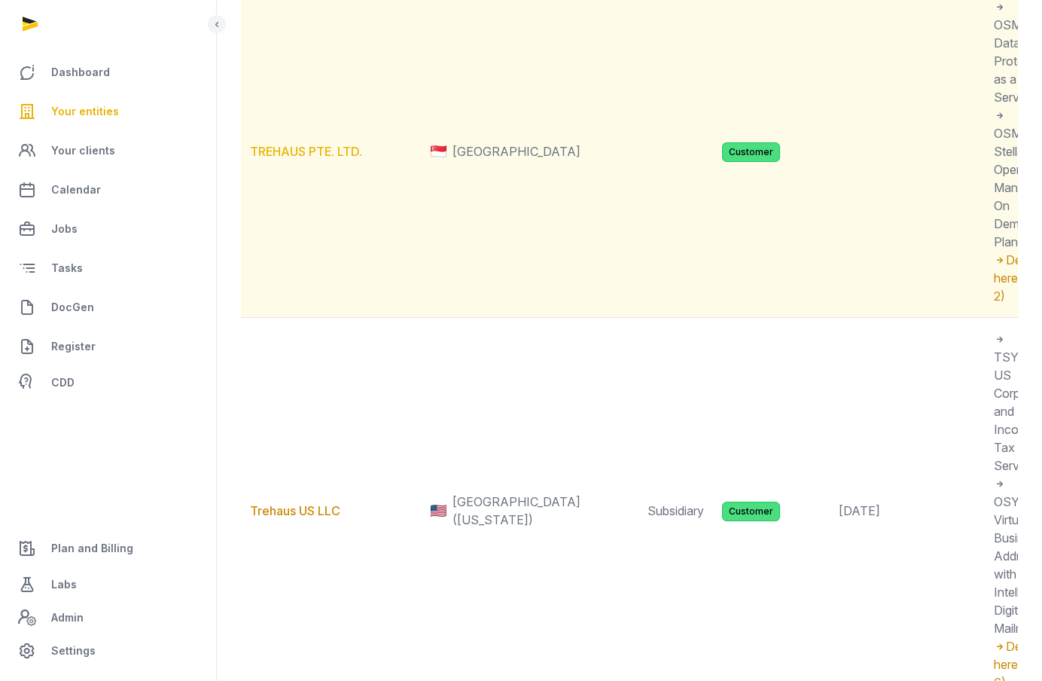
click at [334, 159] on link "TREHAUS PTE. LTD." at bounding box center [306, 151] width 112 height 15
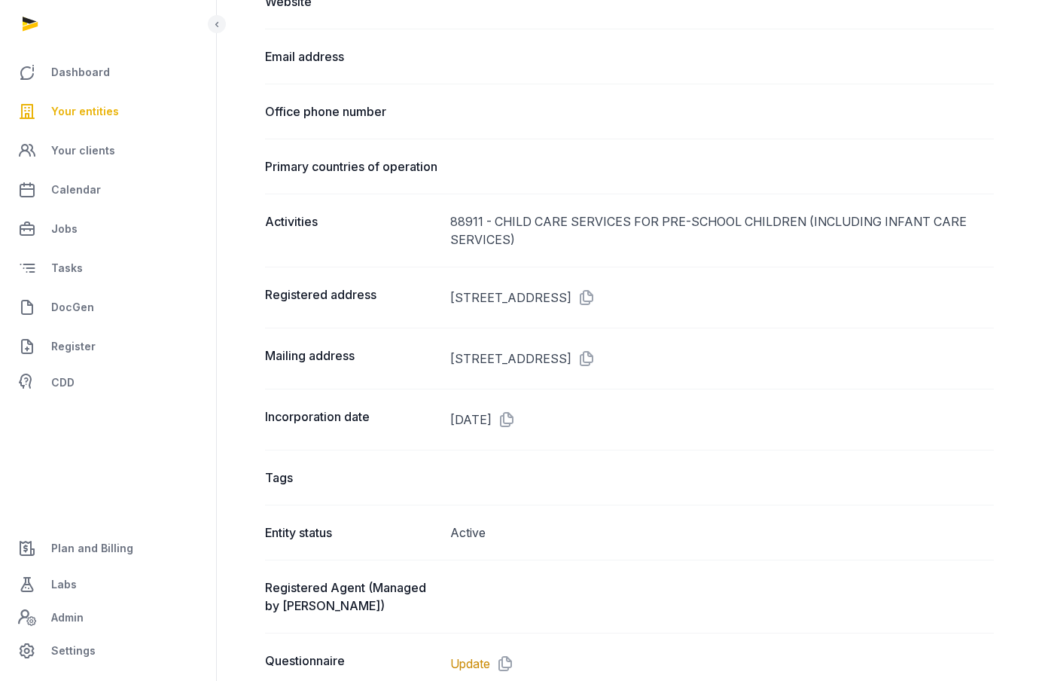
scroll to position [821, 0]
drag, startPoint x: 794, startPoint y: 315, endPoint x: 607, endPoint y: 307, distance: 187.7
click at [607, 307] on dd "109 NORTH BRIDGE ROAD, SINGAPORE, 179097, SINGAPORE" at bounding box center [722, 296] width 544 height 24
copy dd "SINGAPORE, 179097, SINGAPORE"
click at [96, 112] on span "Your entities" at bounding box center [85, 111] width 68 height 18
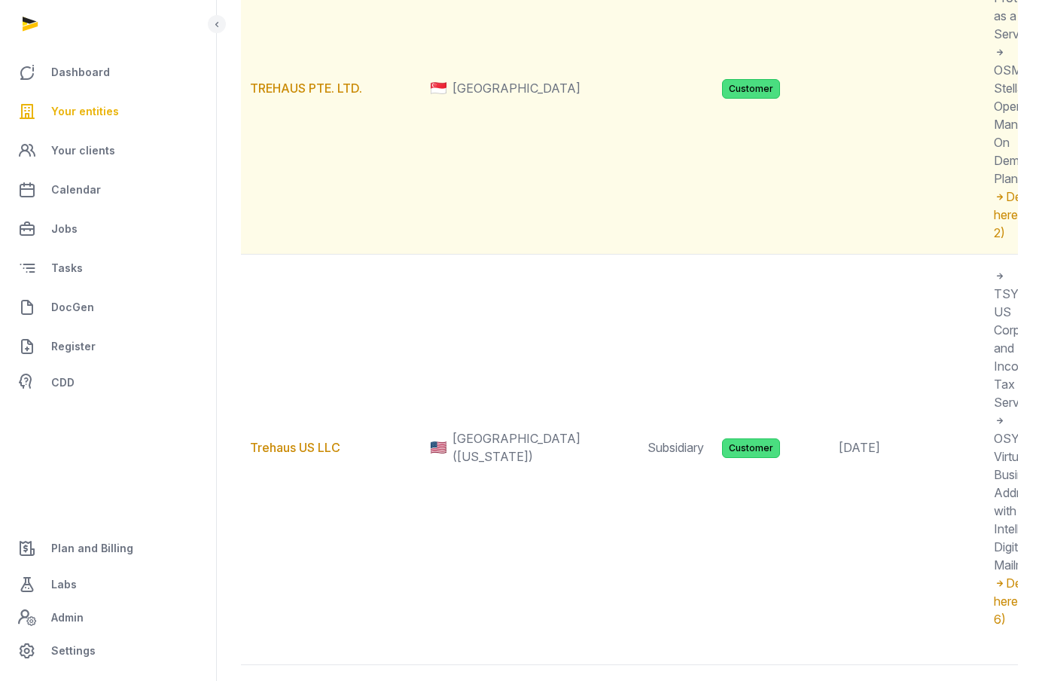
scroll to position [466, 0]
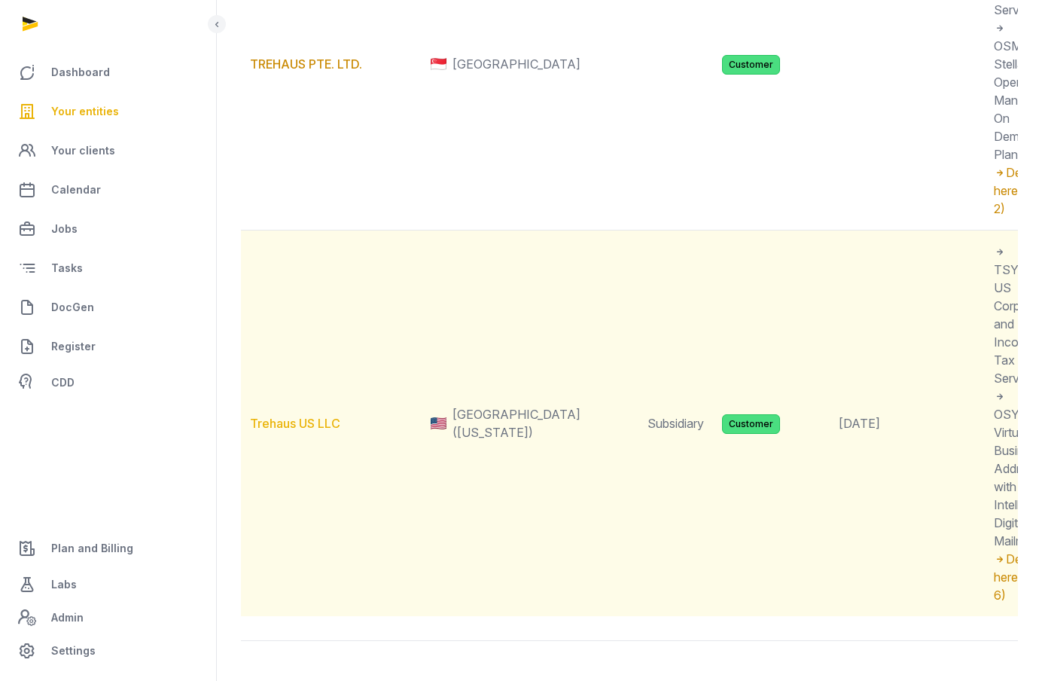
click at [321, 431] on link "Trehaus US LLC" at bounding box center [295, 423] width 90 height 15
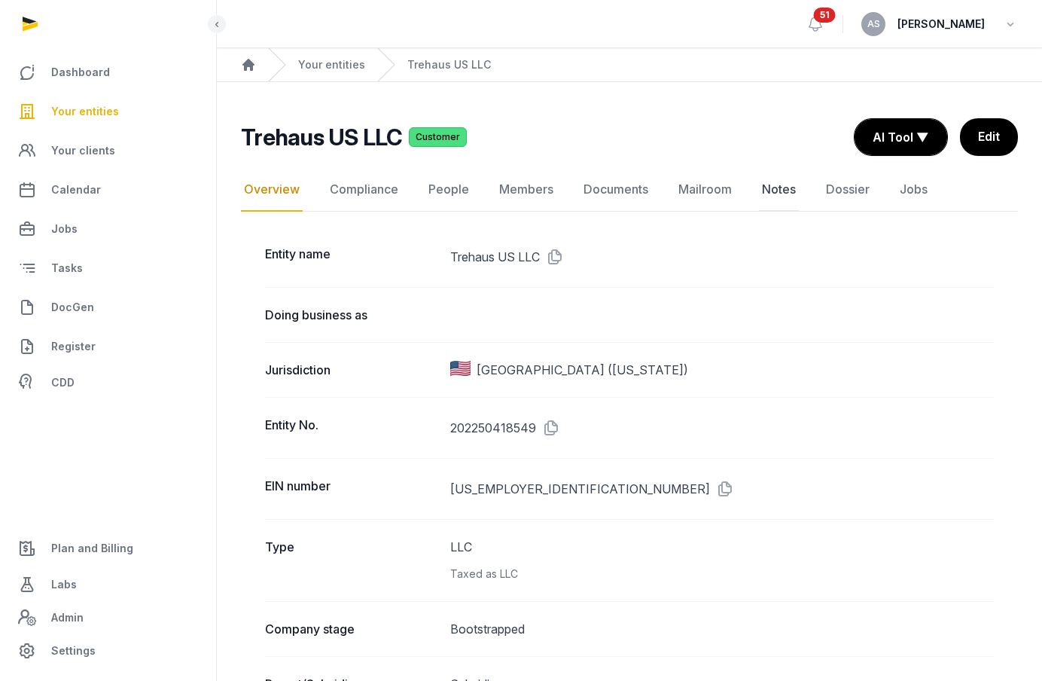
click at [769, 198] on link "Notes" at bounding box center [779, 190] width 40 height 44
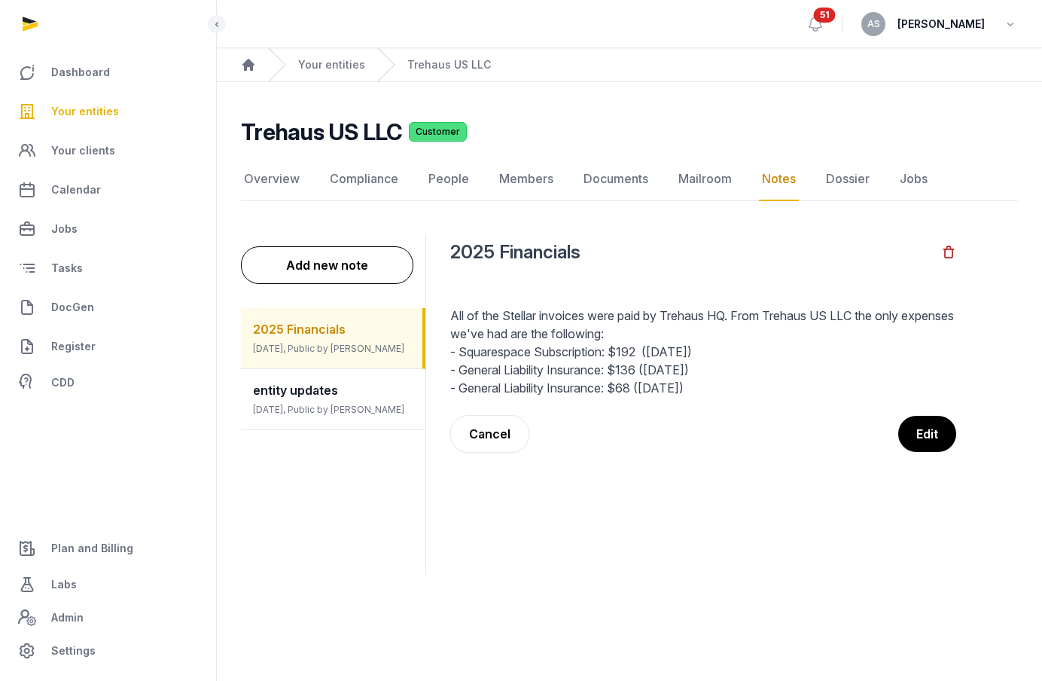
click at [342, 334] on span "2025 Financials" at bounding box center [299, 328] width 93 height 15
click at [349, 395] on div "entity updates 7 months ago, Public by Helen Foo" at bounding box center [333, 399] width 184 height 60
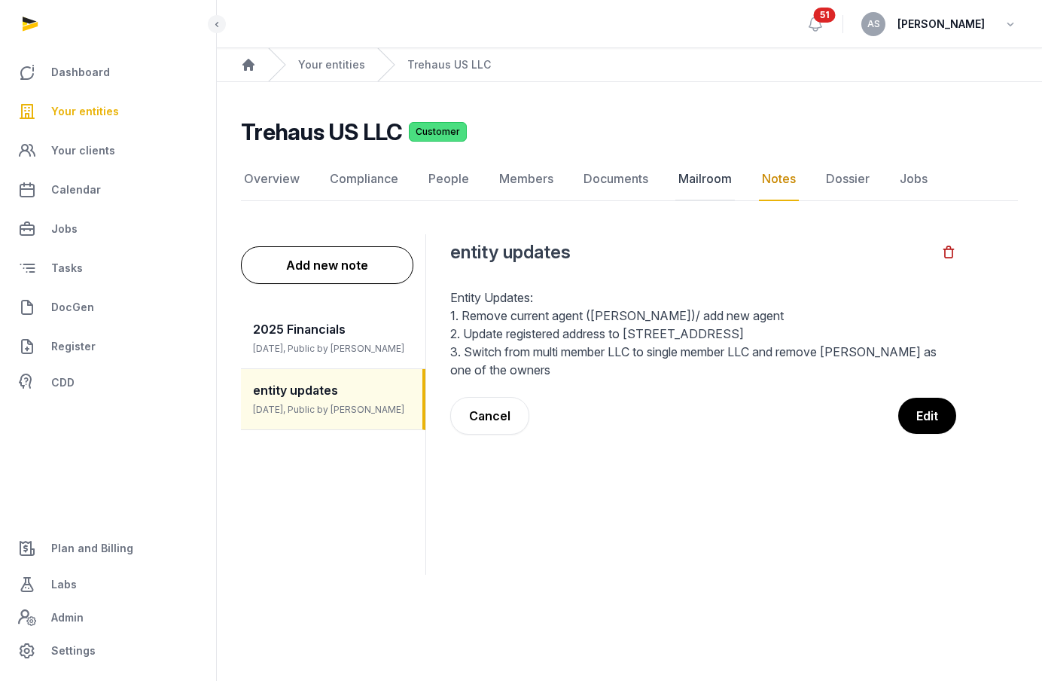
click at [711, 179] on link "Mailroom" at bounding box center [704, 179] width 59 height 44
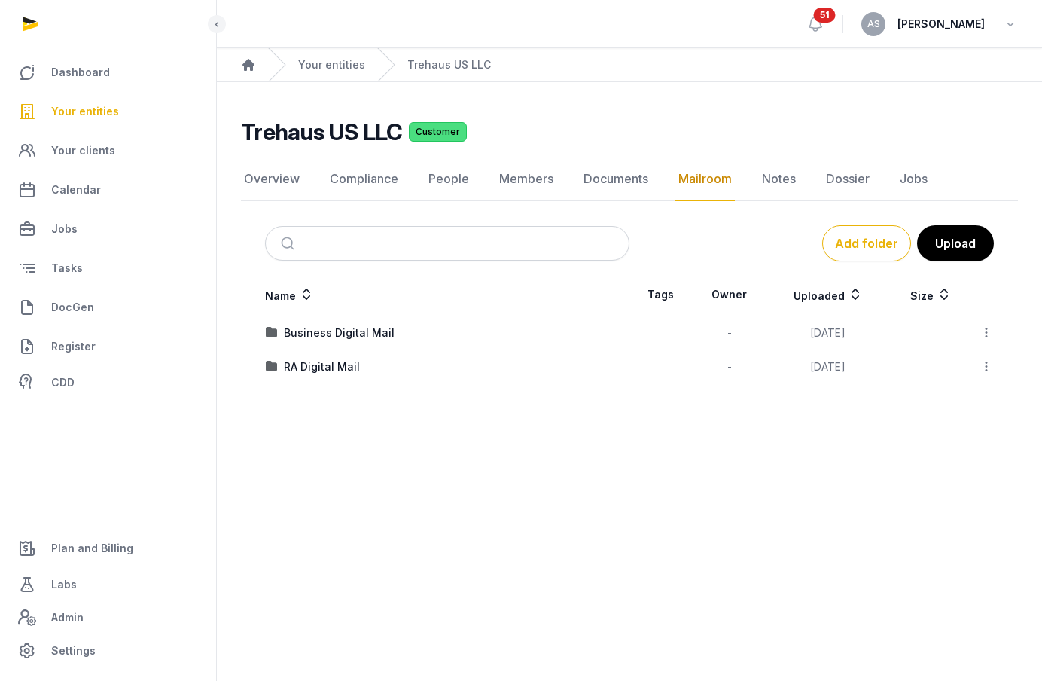
click at [656, 174] on nav "Overview Compliance People Members Documents Mailroom Notes Dossier Jobs" at bounding box center [629, 179] width 777 height 44
click at [788, 190] on link "Notes" at bounding box center [779, 179] width 40 height 44
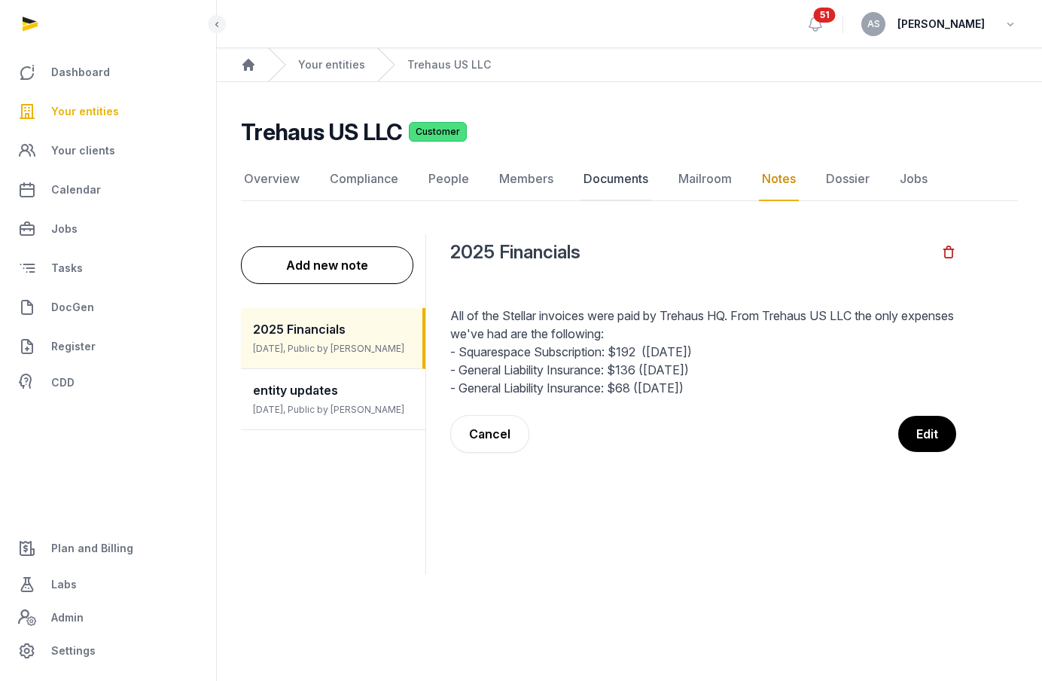
click at [620, 179] on link "Documents" at bounding box center [615, 179] width 71 height 44
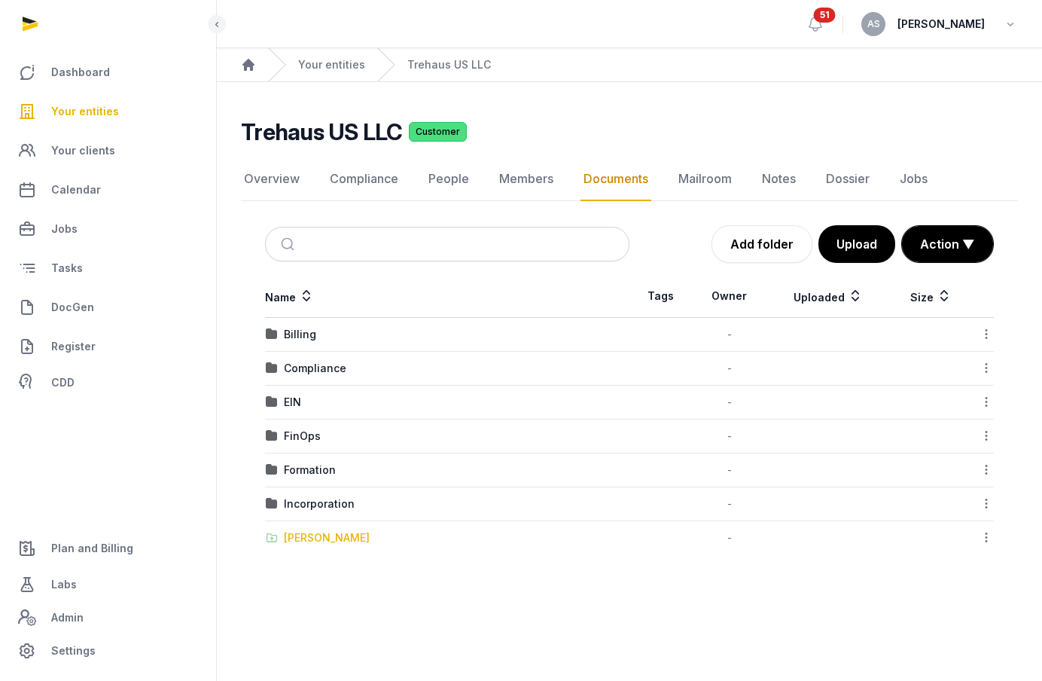
click at [324, 538] on div "Shared Folder" at bounding box center [327, 537] width 86 height 15
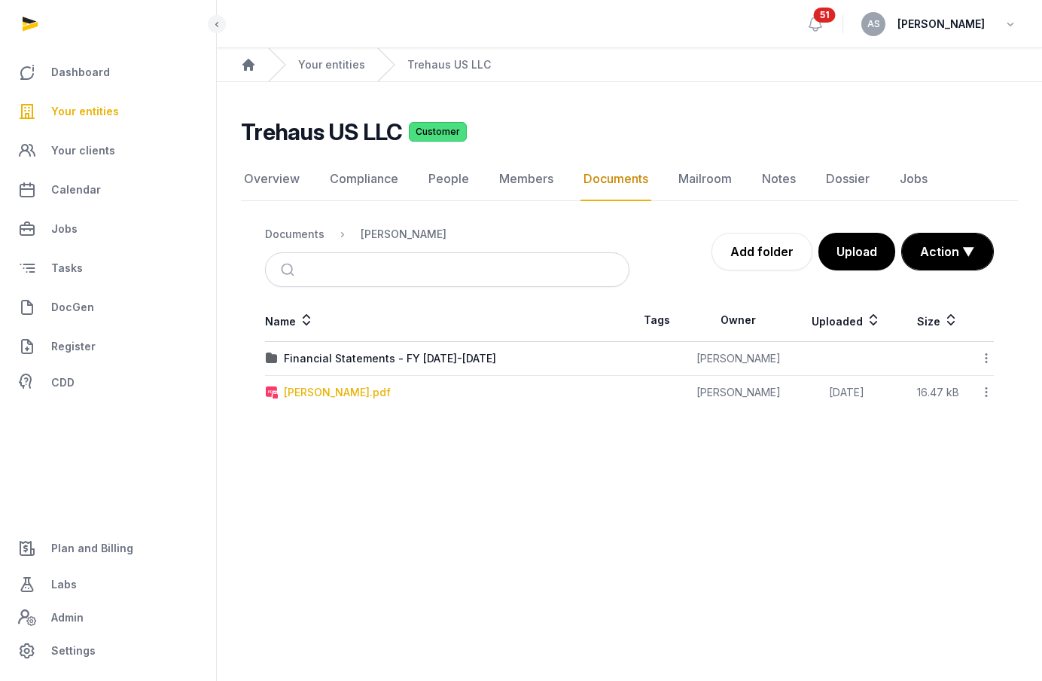
click at [334, 396] on div "Elaine SSN.pdf" at bounding box center [337, 392] width 107 height 15
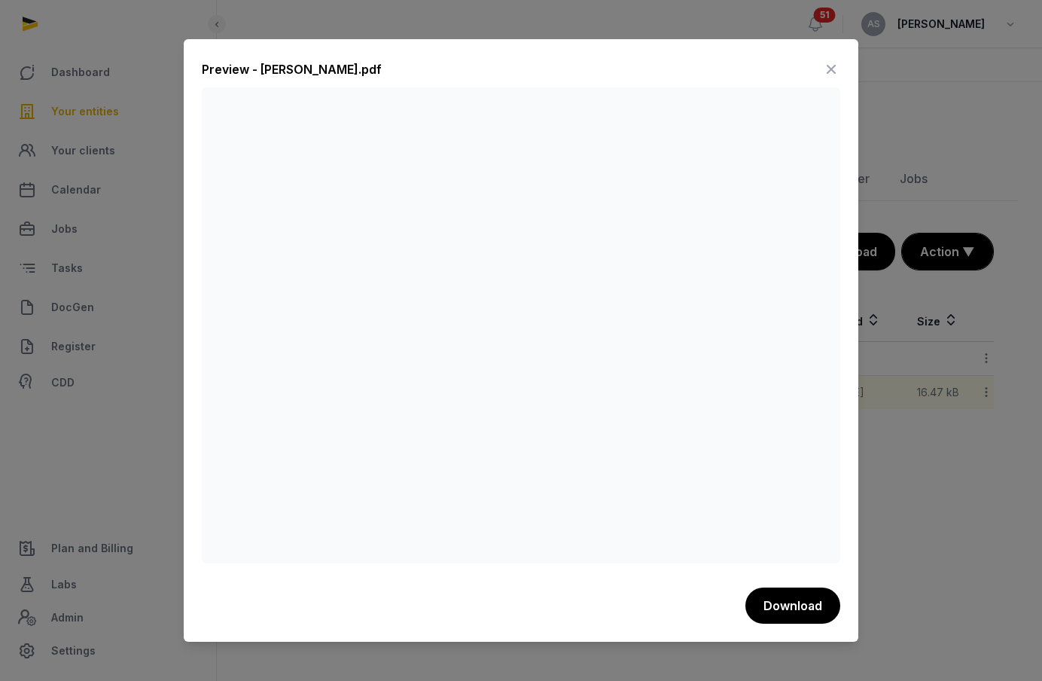
click at [836, 62] on icon at bounding box center [831, 69] width 18 height 24
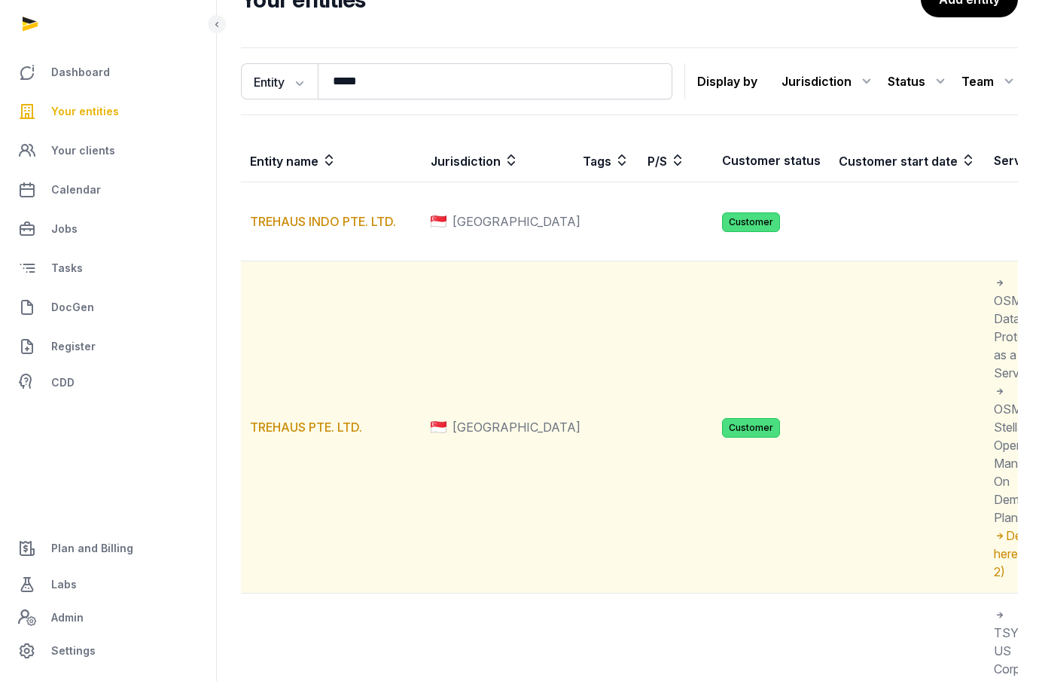
scroll to position [136, 0]
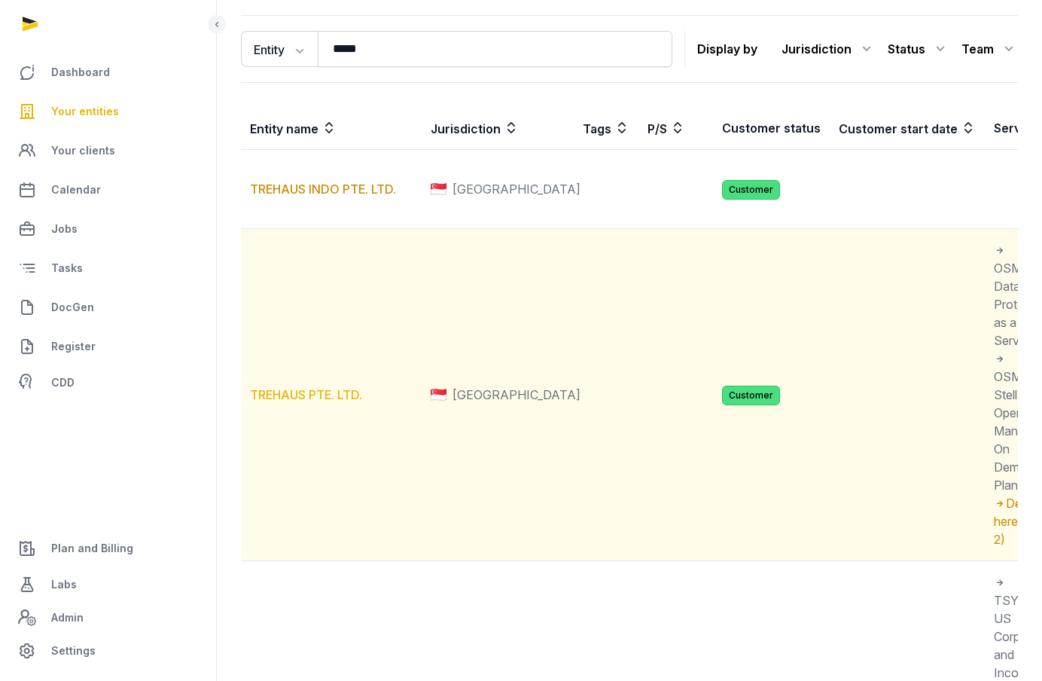
click at [323, 402] on link "TREHAUS PTE. LTD." at bounding box center [306, 394] width 112 height 15
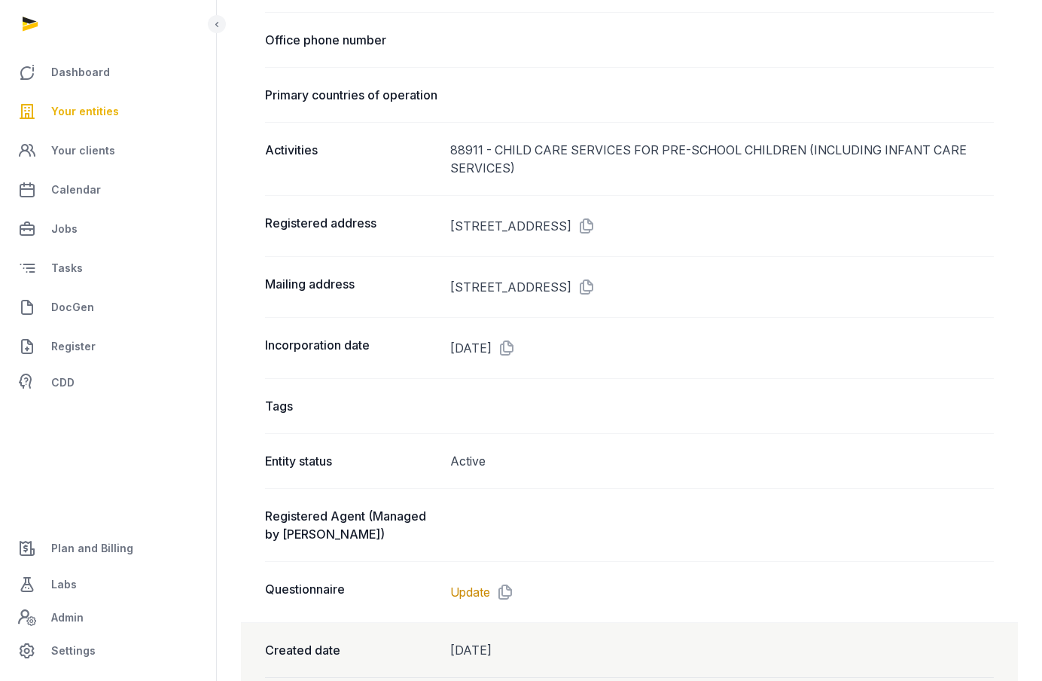
scroll to position [889, 0]
